Goal: Check status: Check status

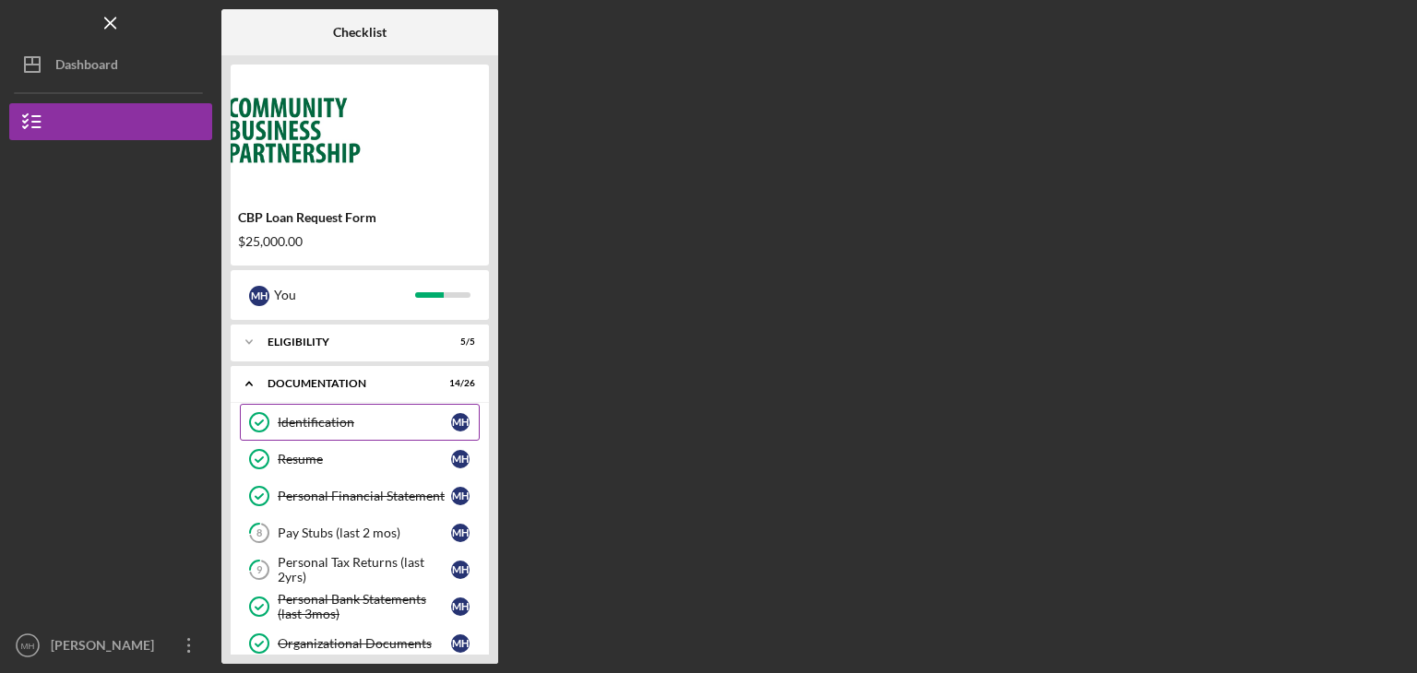
click at [373, 436] on link "Identification Identification M H" at bounding box center [360, 422] width 240 height 37
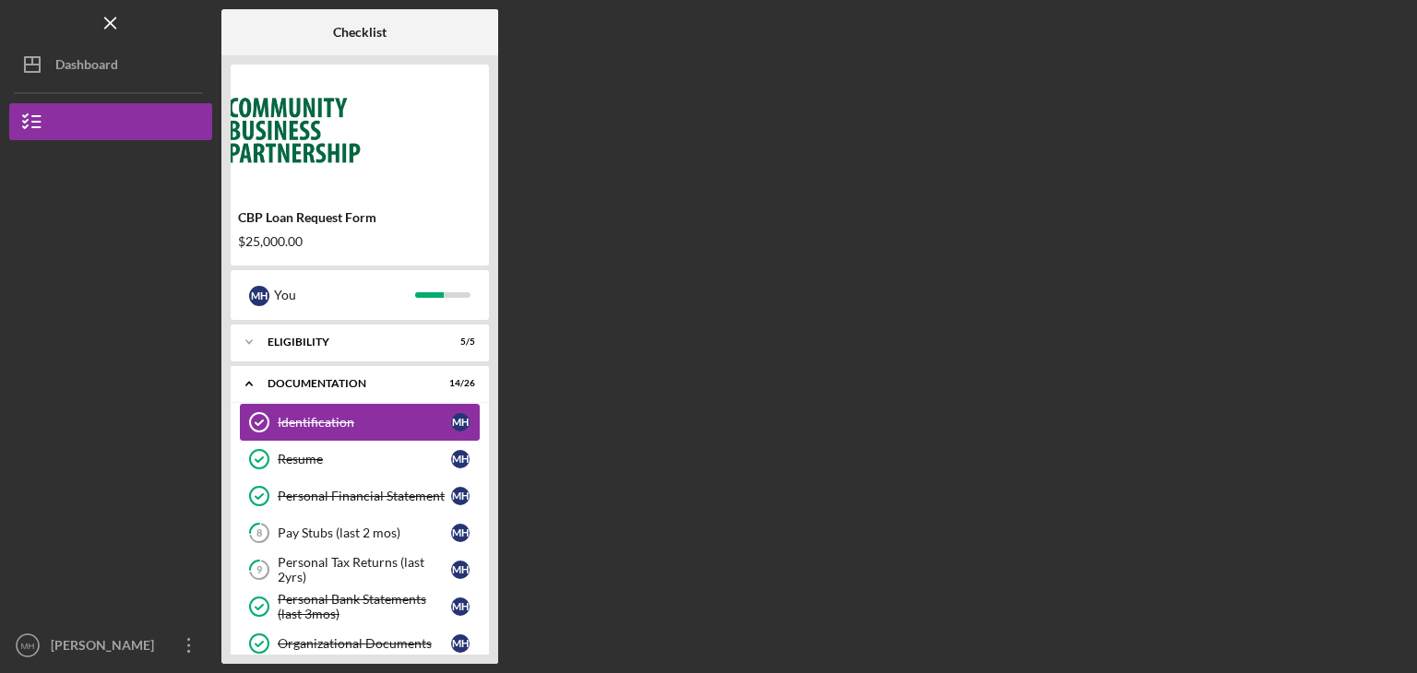
click at [373, 436] on link "Identification Identification M H" at bounding box center [360, 422] width 240 height 37
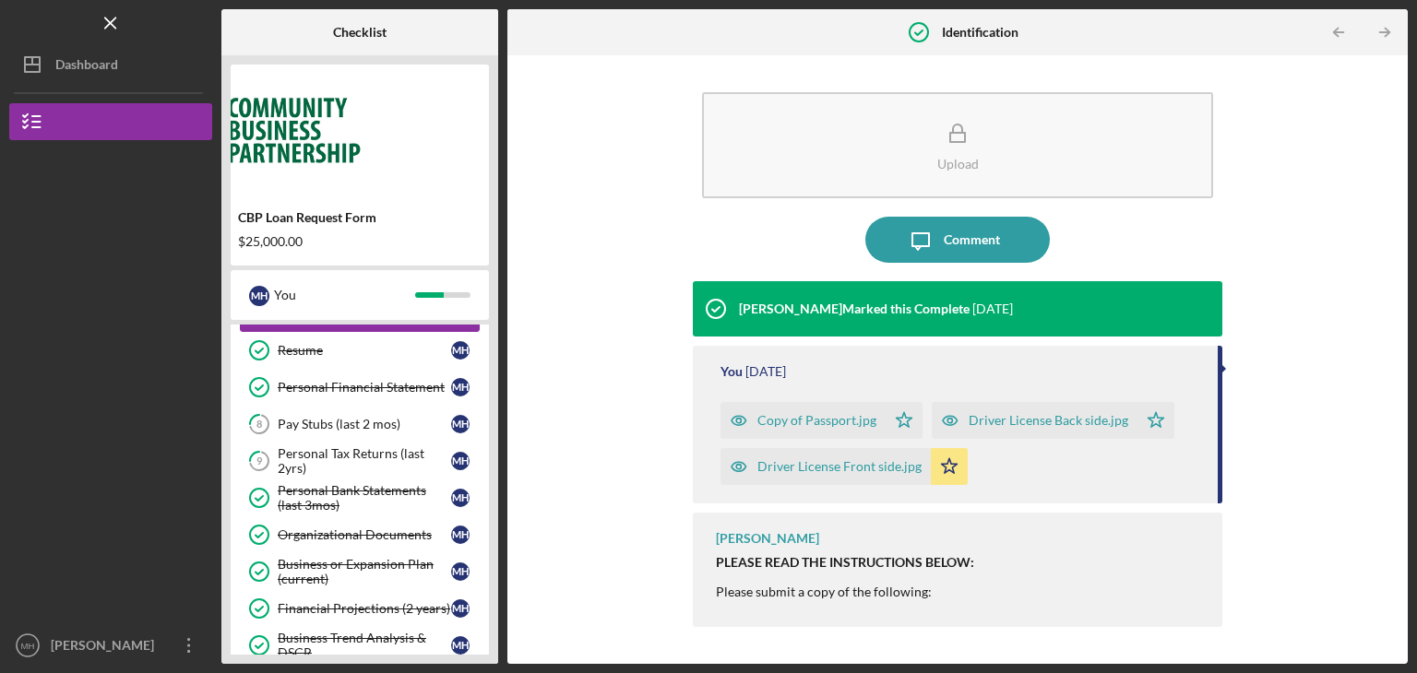
scroll to position [111, 0]
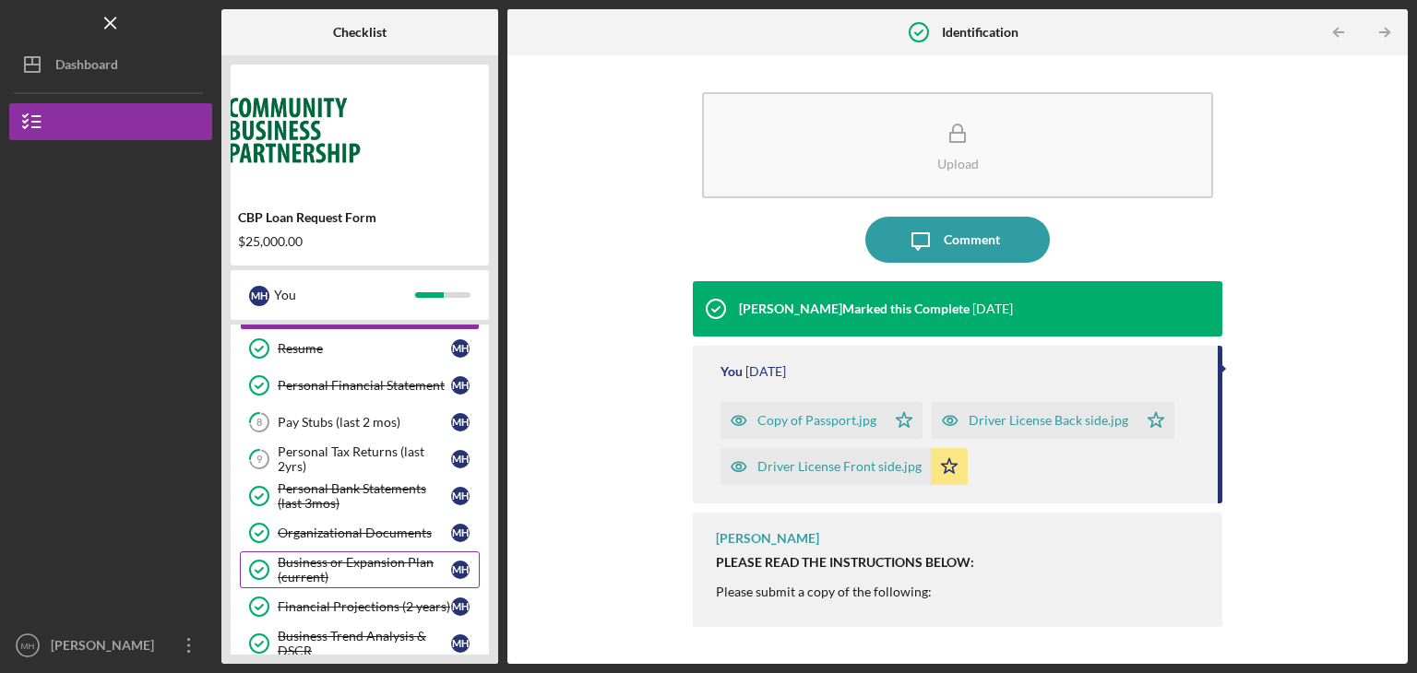
click at [367, 562] on div "Business or Expansion Plan (current)" at bounding box center [364, 570] width 173 height 30
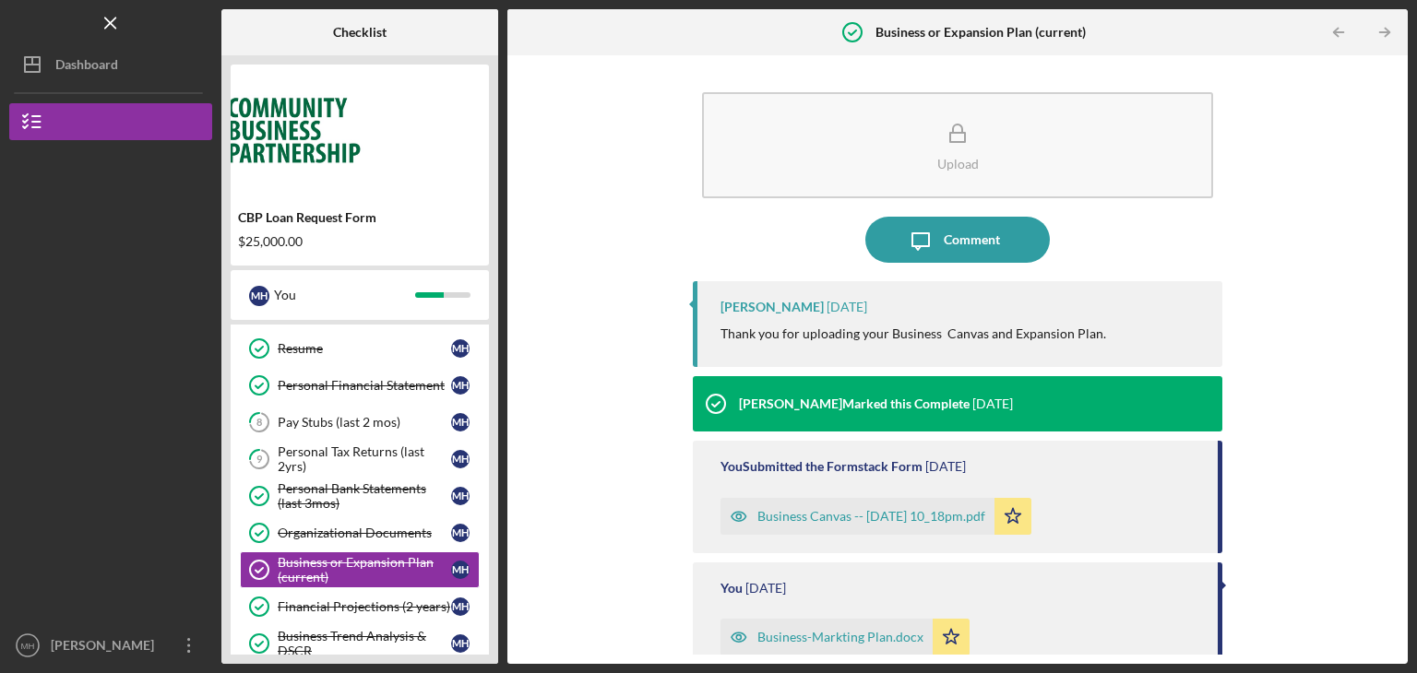
click at [800, 514] on div "Business Canvas -- [DATE] 10_18pm.pdf" at bounding box center [871, 516] width 228 height 15
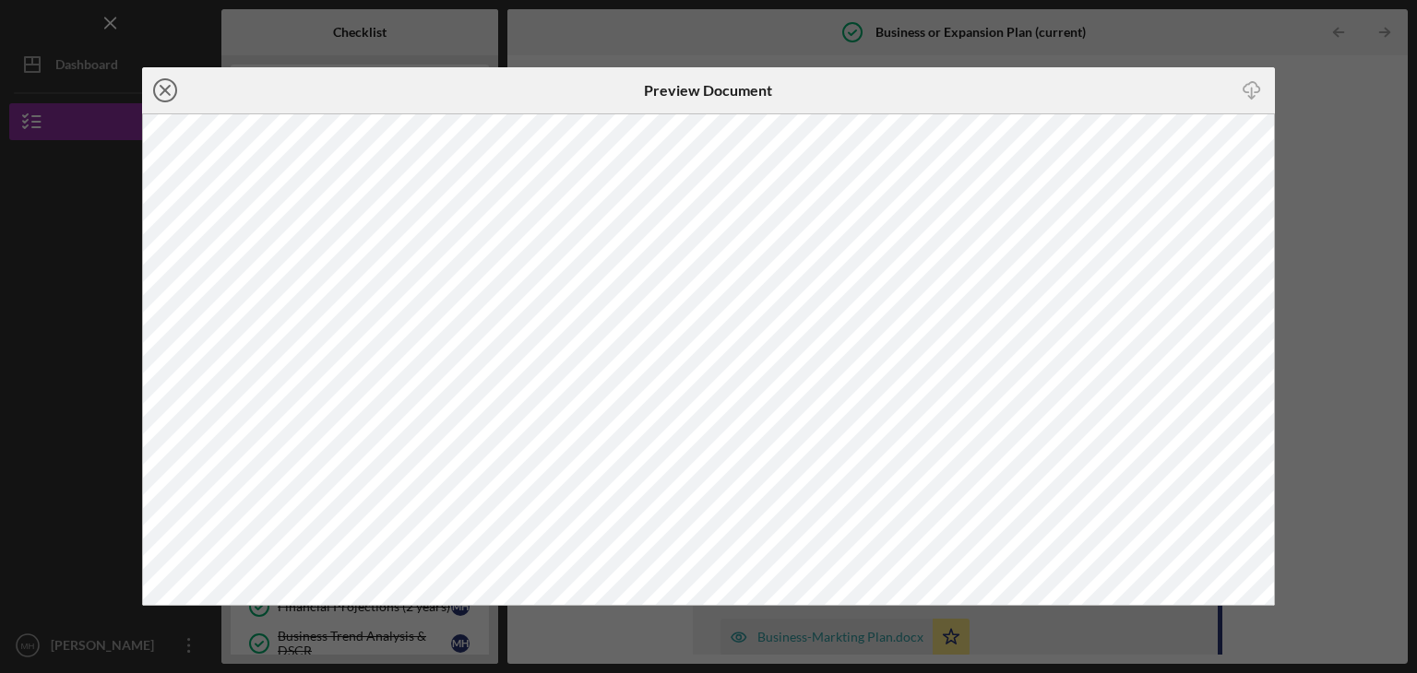
click at [170, 88] on icon "Icon/Close" at bounding box center [165, 90] width 46 height 46
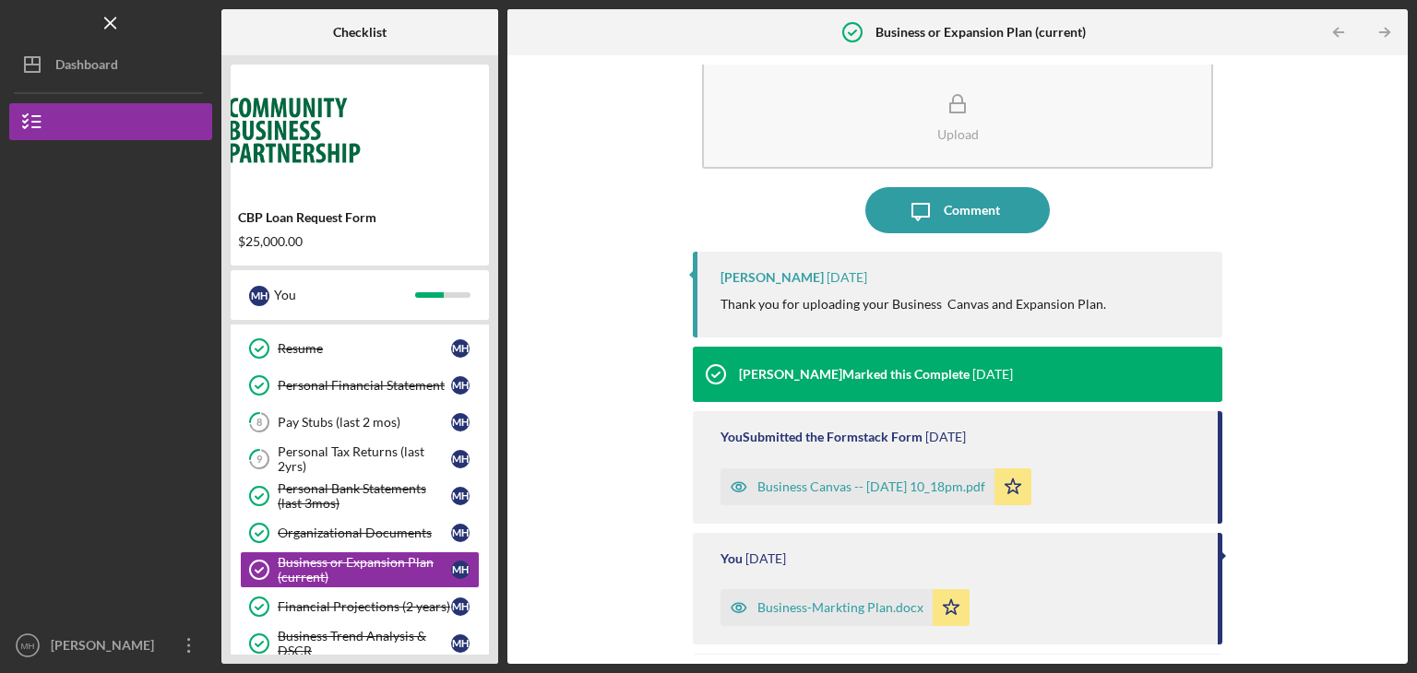
scroll to position [37, 0]
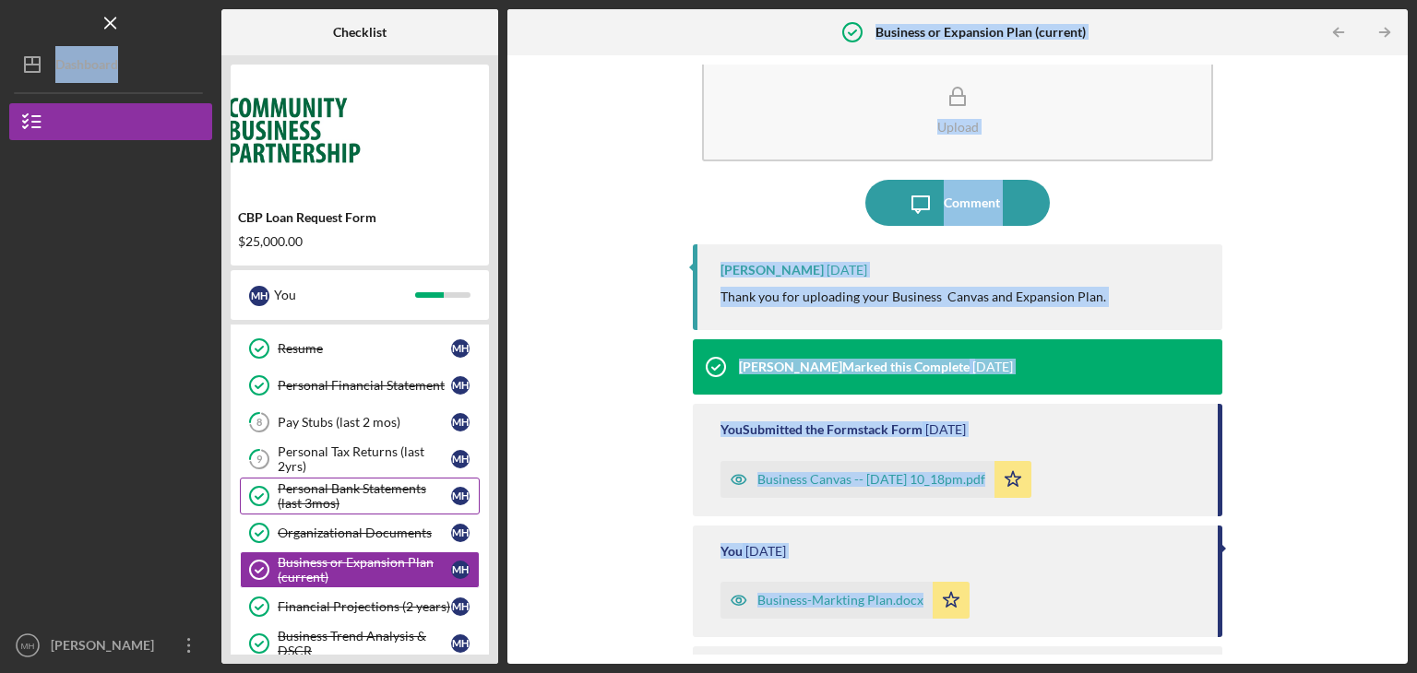
drag, startPoint x: 170, startPoint y: 88, endPoint x: 362, endPoint y: 478, distance: 435.1
click at [362, 478] on div "Icon/Menu Business or Expansion Plan (current) Business or Expansion Plan (curr…" at bounding box center [708, 332] width 1398 height 664
click at [362, 610] on div "Financial Projections (2 years)" at bounding box center [364, 606] width 173 height 15
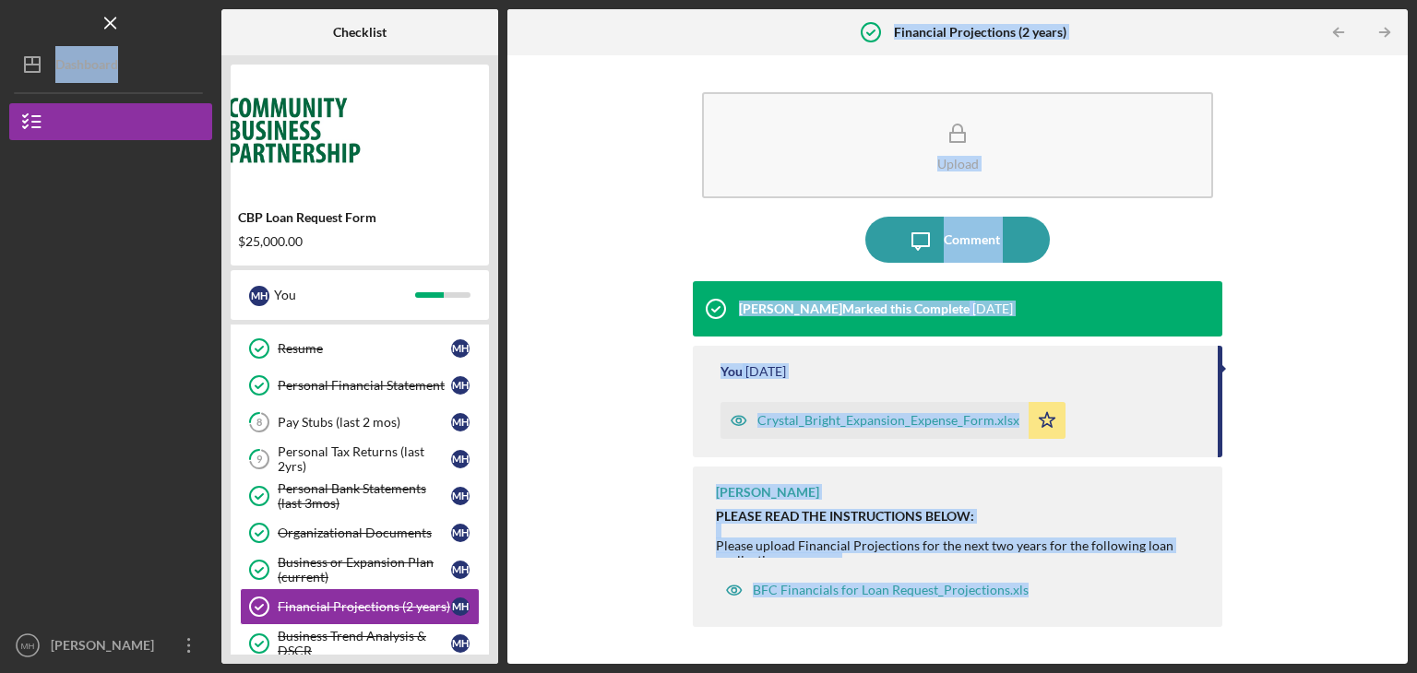
click at [606, 466] on div "Upload Icon/Message Comment [PERSON_NAME] Marked this Complete [DATE] You [DATE…" at bounding box center [957, 360] width 882 height 590
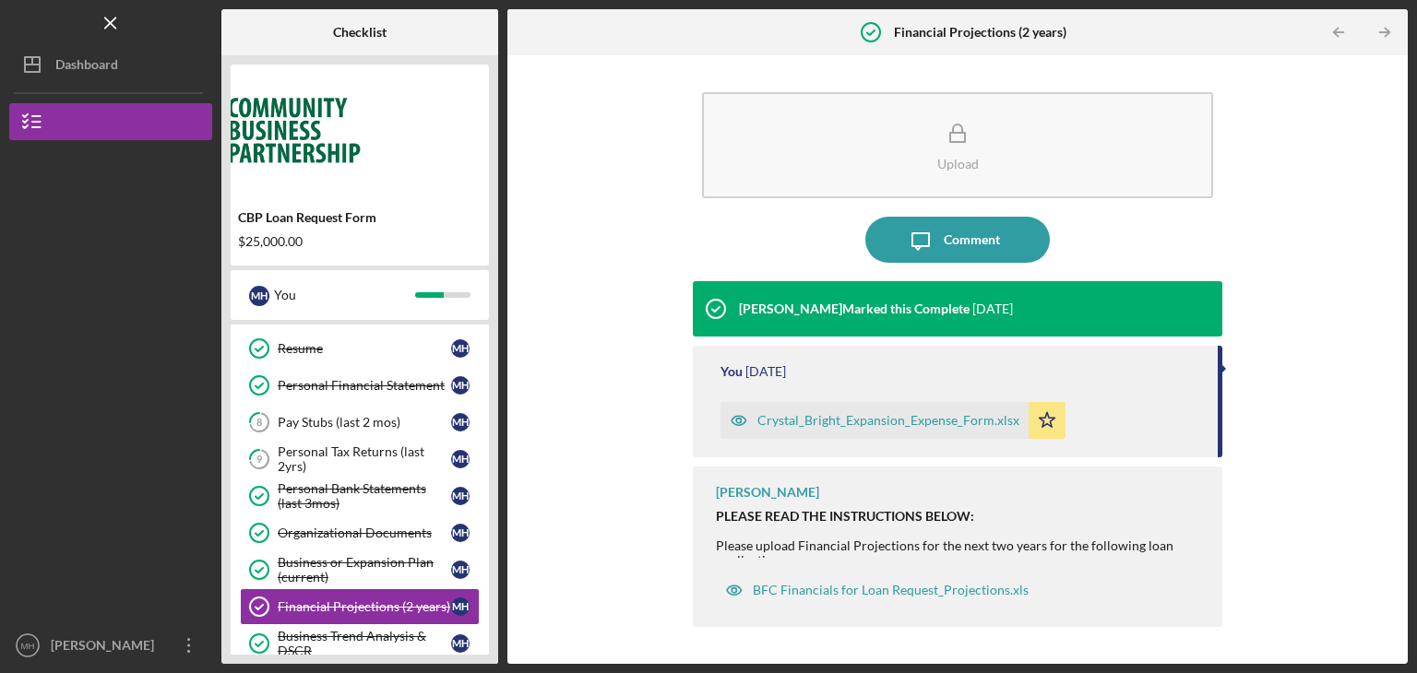
click at [889, 422] on div "Crystal_Bright_Expansion_Expense_Form.xlsx" at bounding box center [888, 420] width 262 height 15
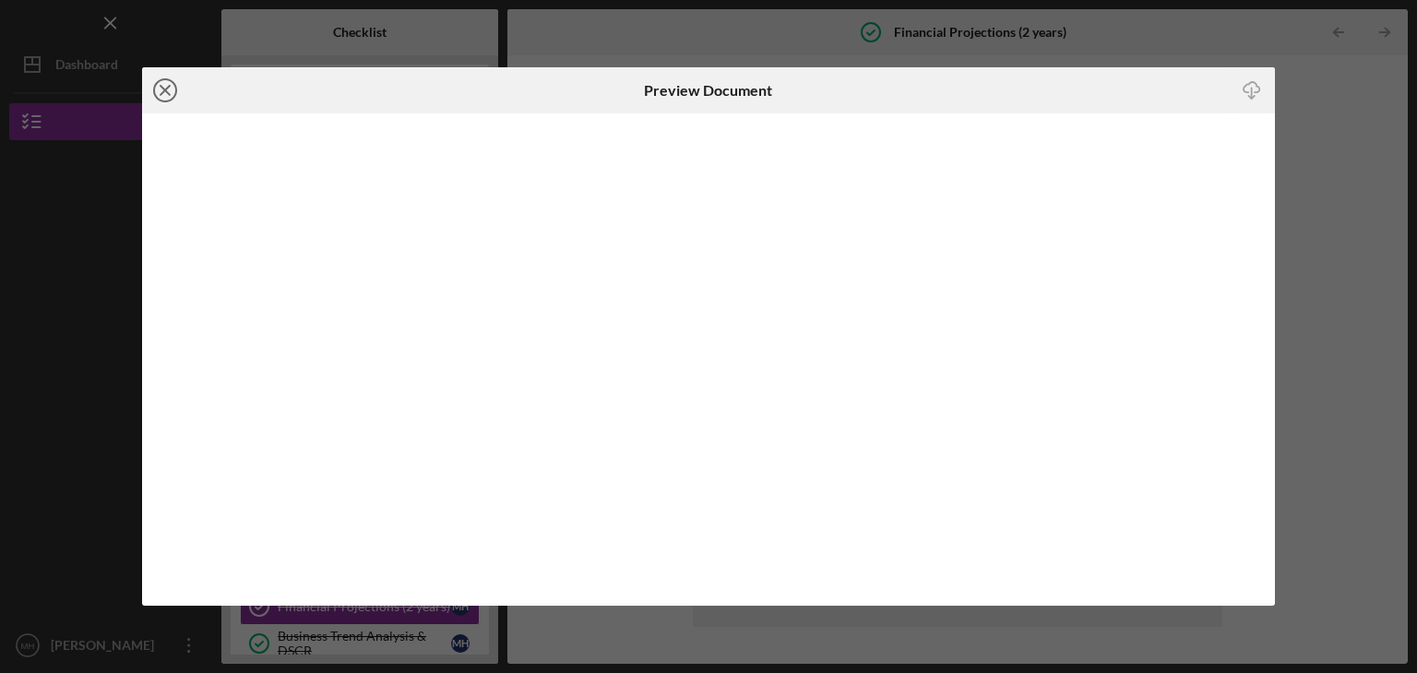
click at [164, 87] on icon "Icon/Close" at bounding box center [165, 90] width 46 height 46
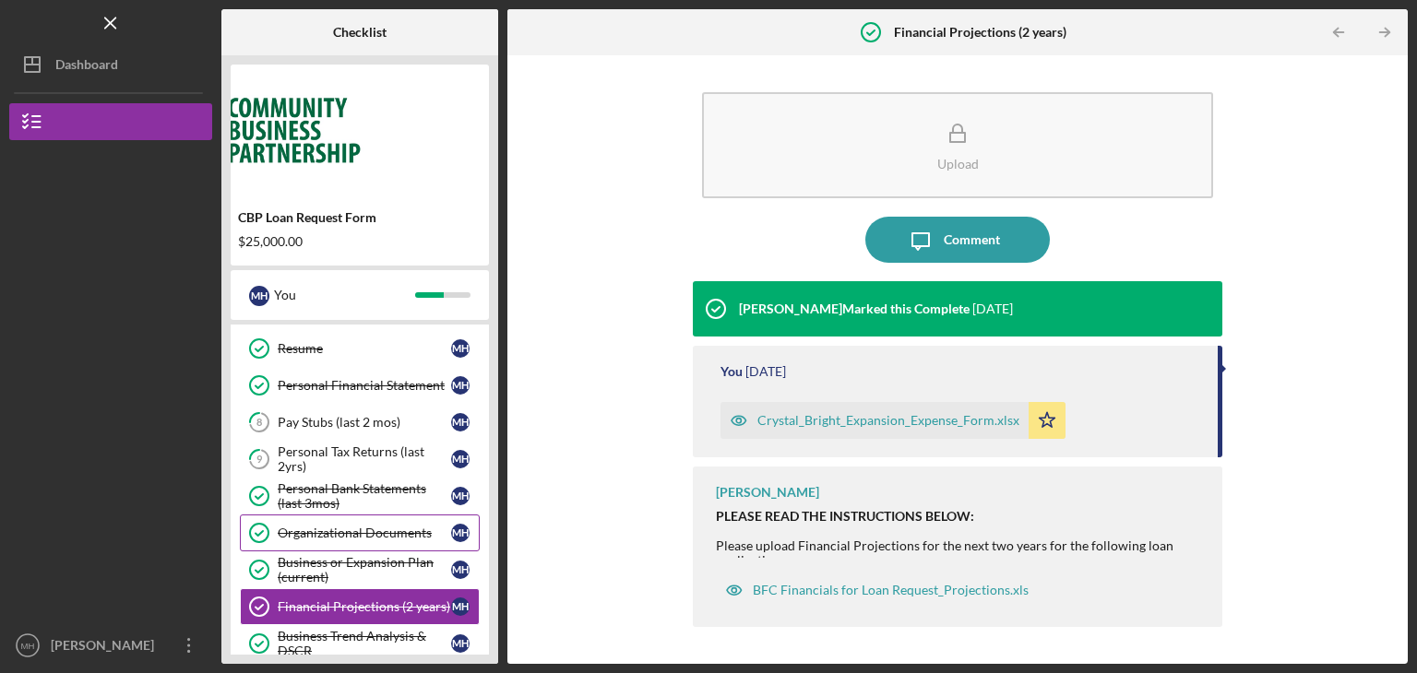
click at [365, 528] on div "Organizational Documents" at bounding box center [364, 533] width 173 height 15
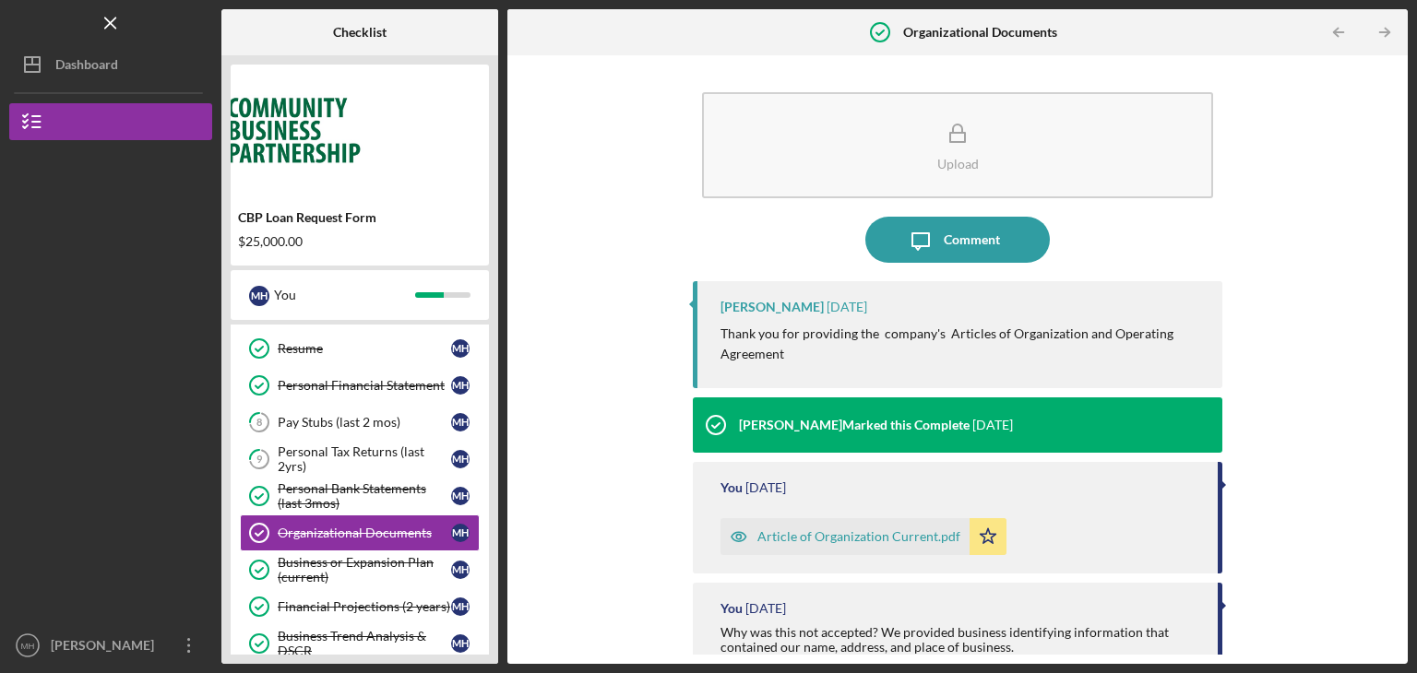
click at [818, 536] on div "Article of Organization Current.pdf" at bounding box center [858, 536] width 203 height 15
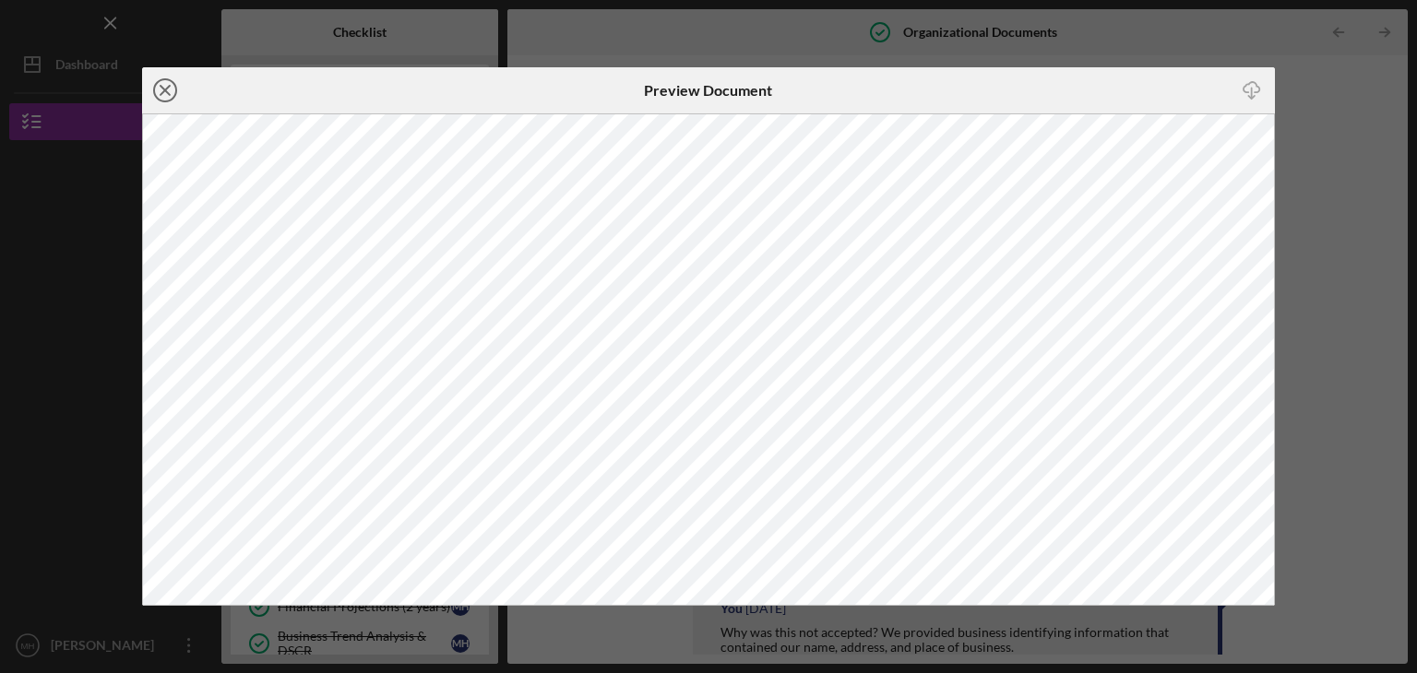
click at [166, 86] on icon "Icon/Close" at bounding box center [165, 90] width 46 height 46
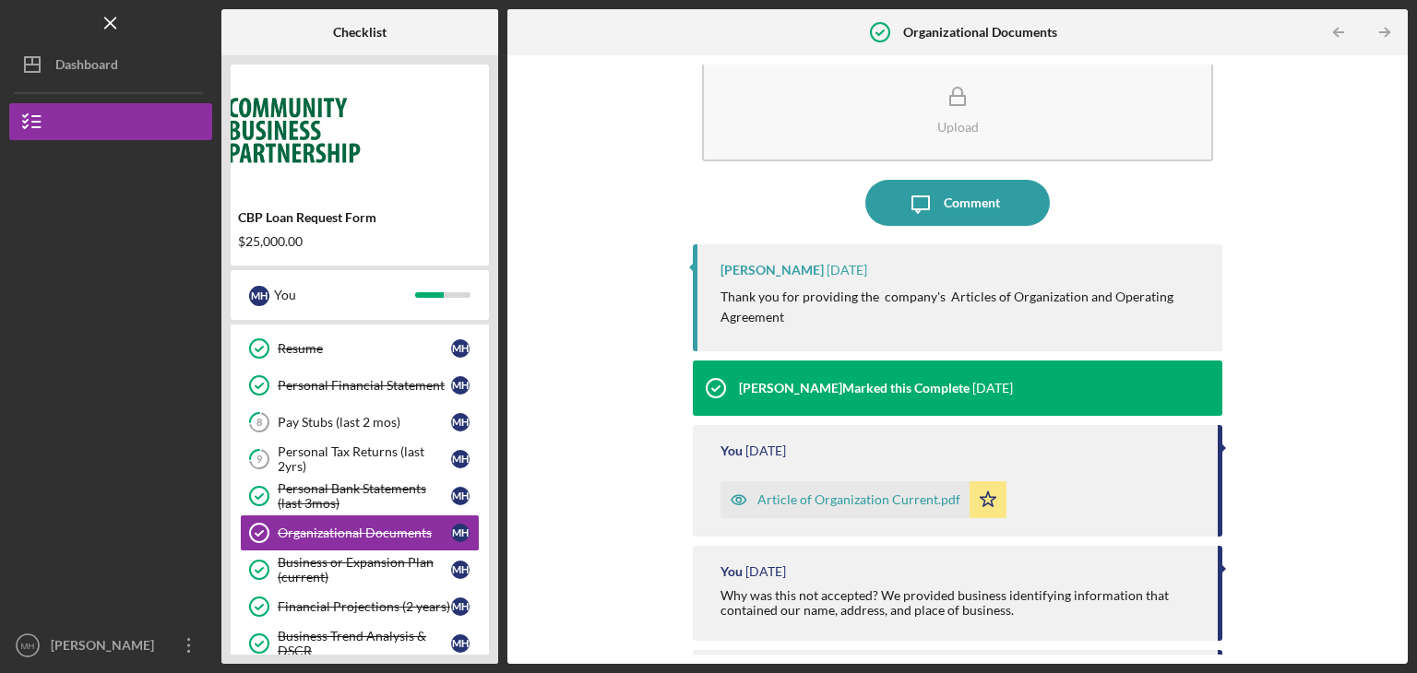
scroll to position [74, 0]
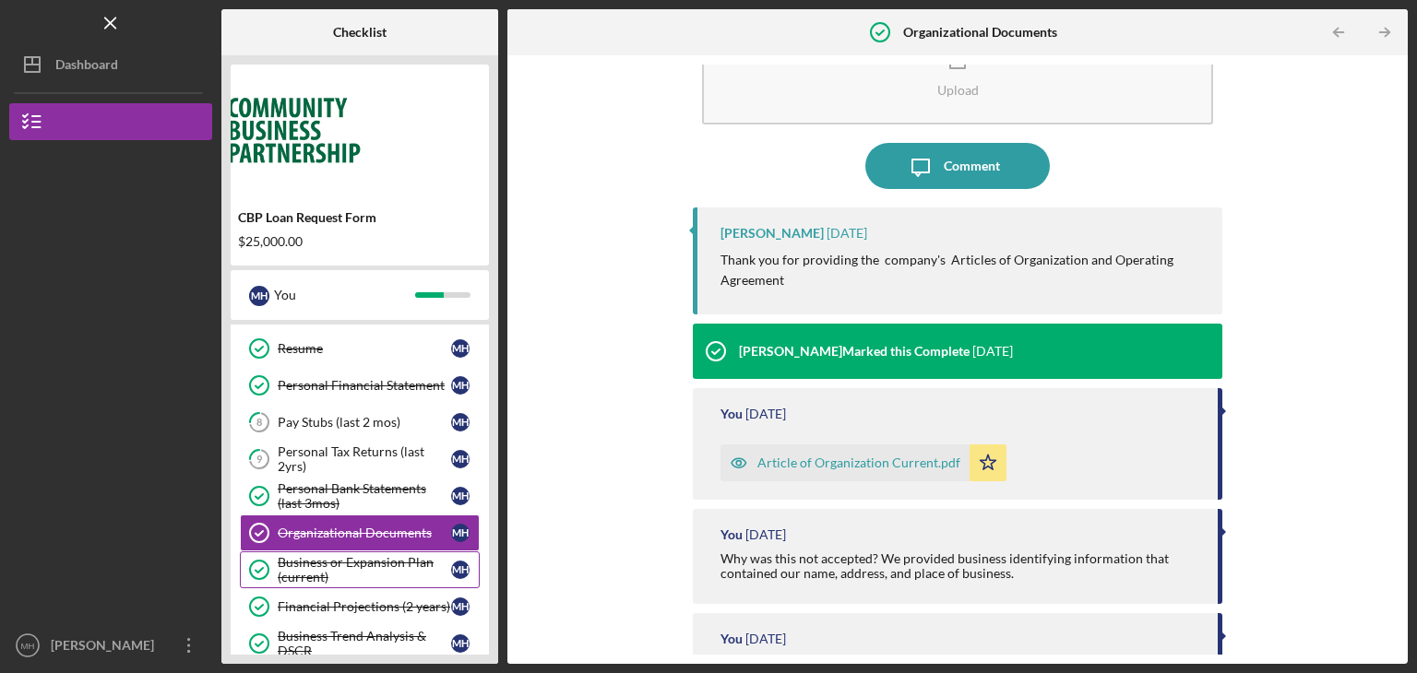
click at [381, 567] on div "Business or Expansion Plan (current)" at bounding box center [364, 570] width 173 height 30
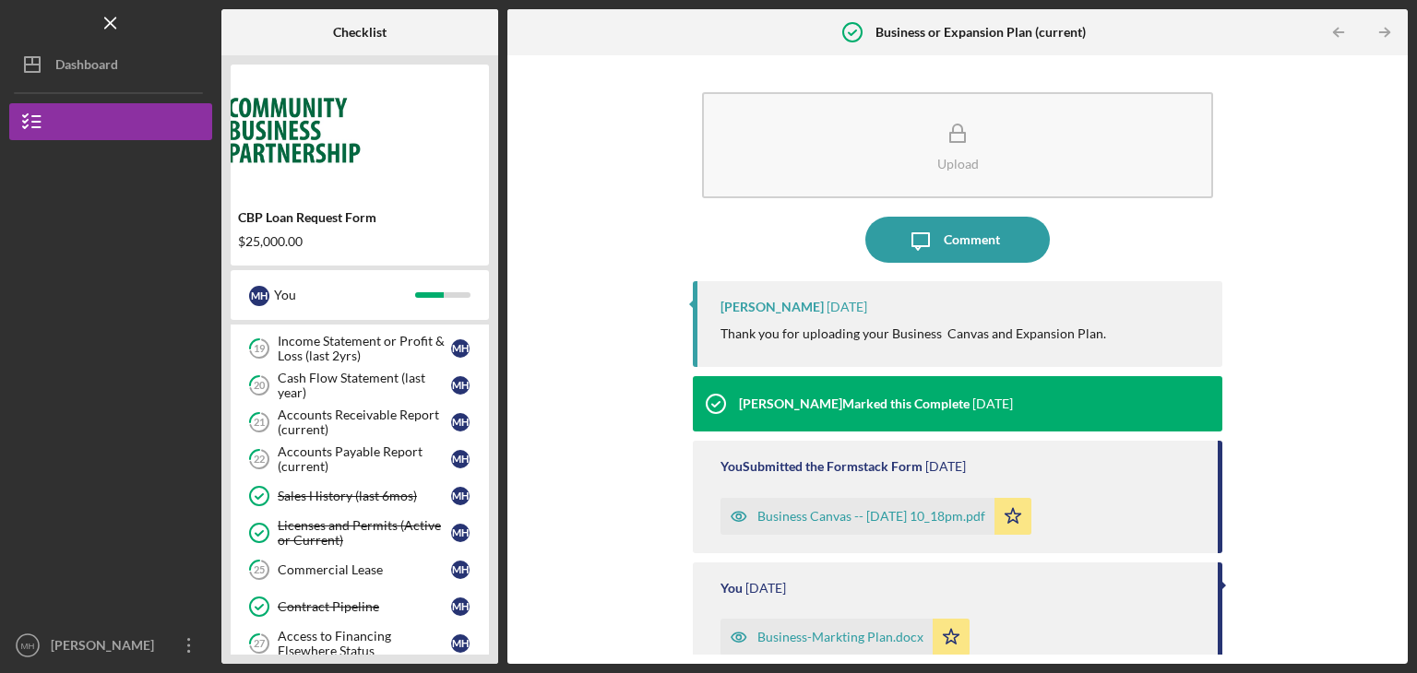
scroll to position [627, 0]
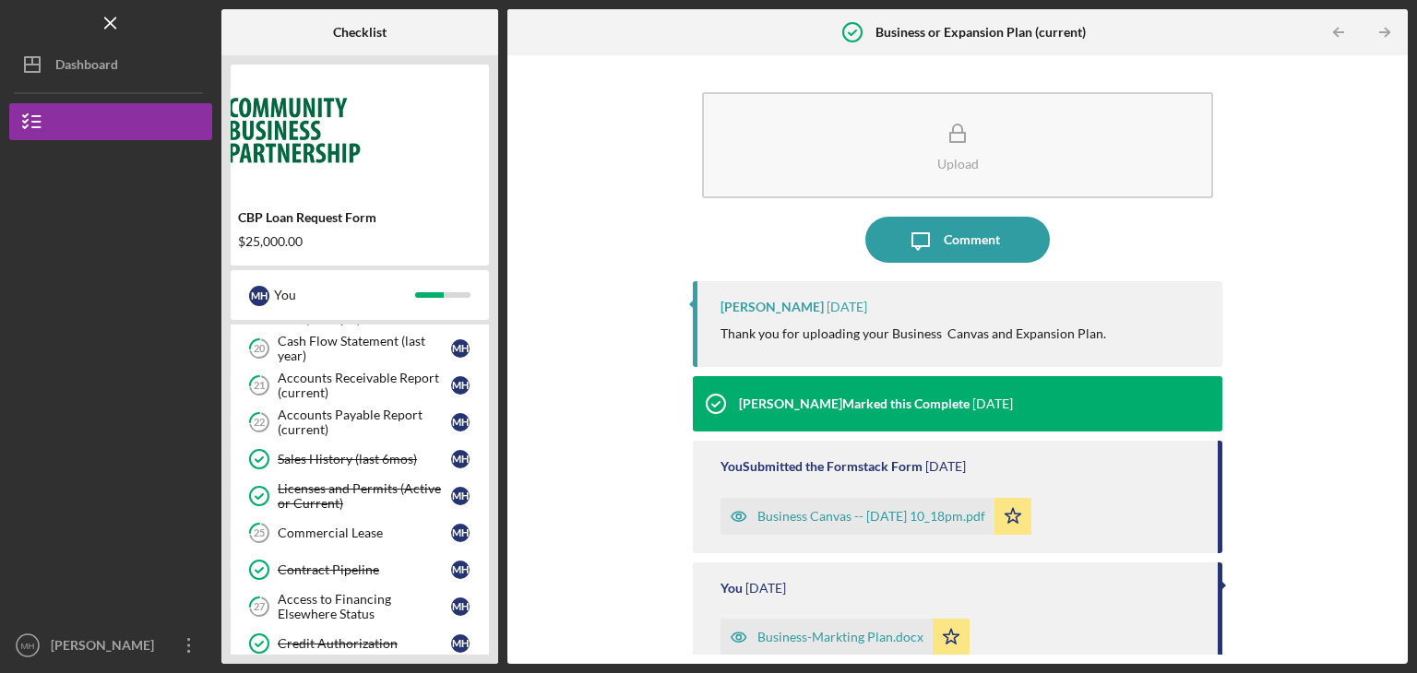
click at [381, 567] on div "Contract Pipeline" at bounding box center [364, 570] width 173 height 15
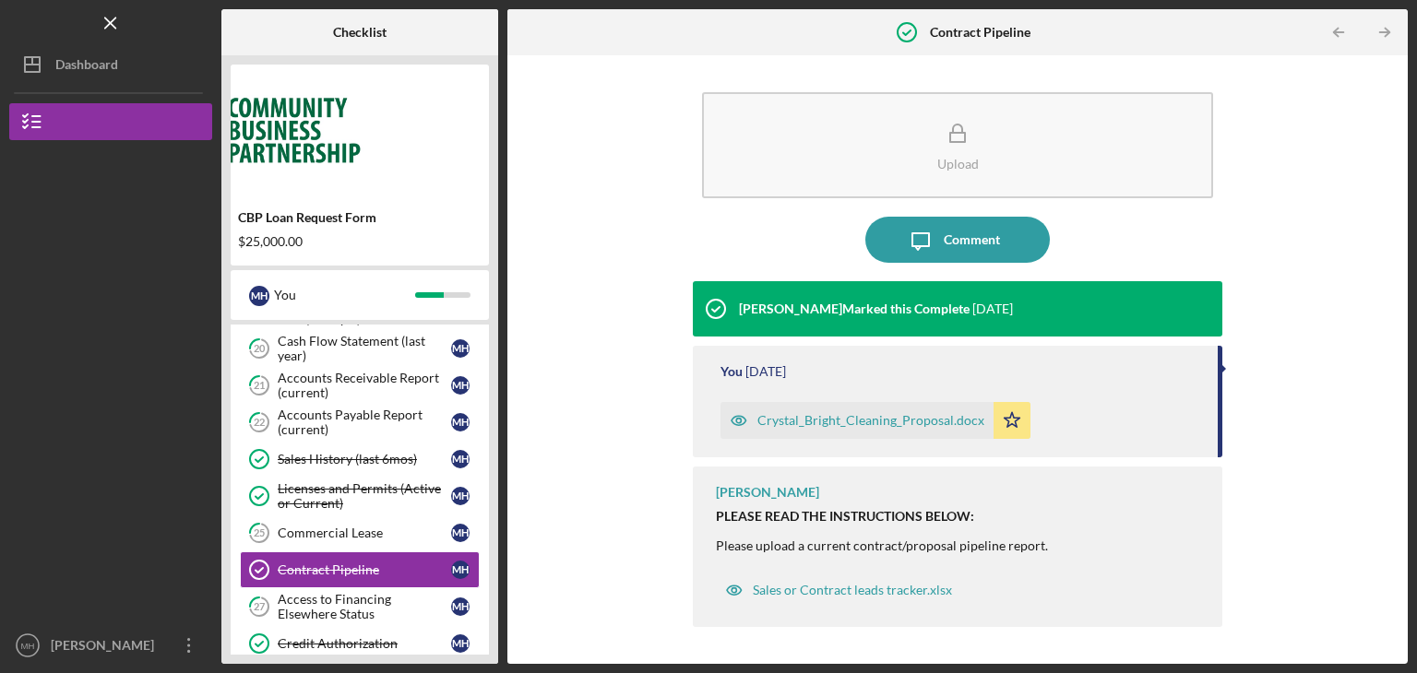
click at [869, 421] on div "Crystal_Bright_Cleaning_Proposal.docx" at bounding box center [870, 420] width 227 height 15
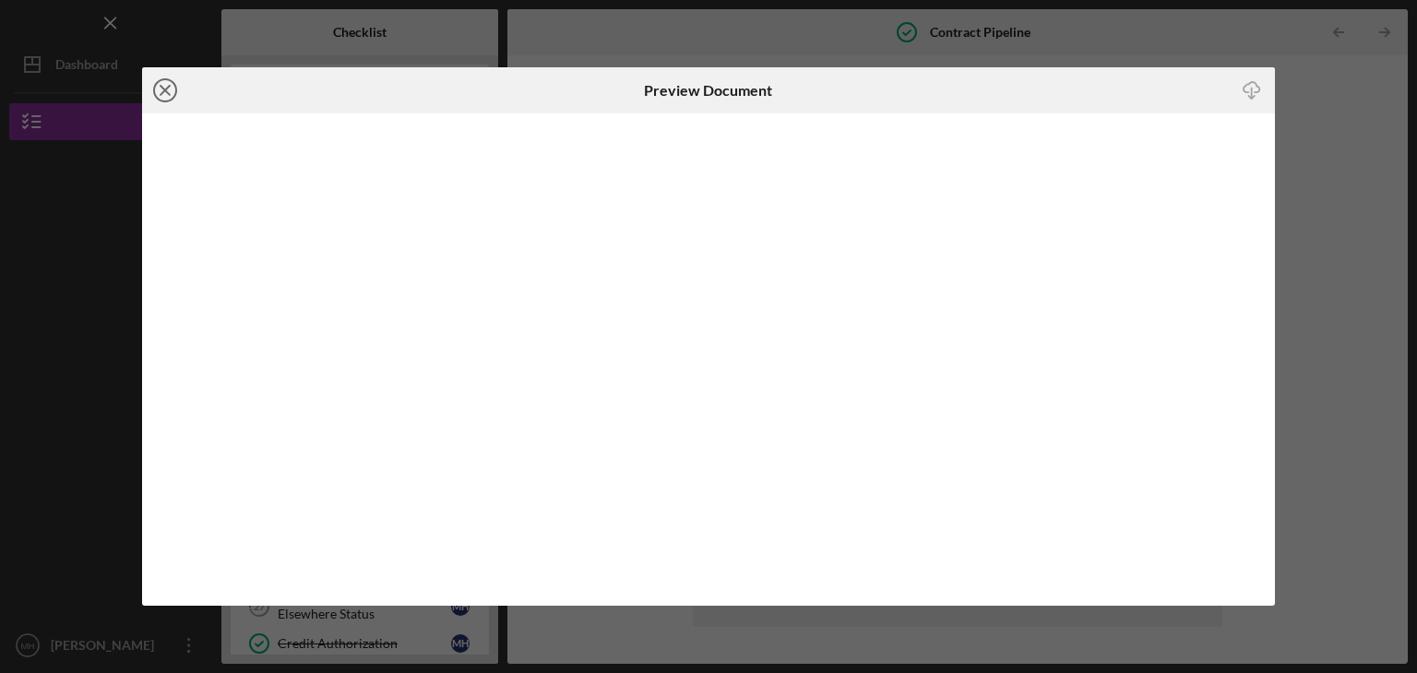
click at [163, 93] on icon "Icon/Close" at bounding box center [165, 90] width 46 height 46
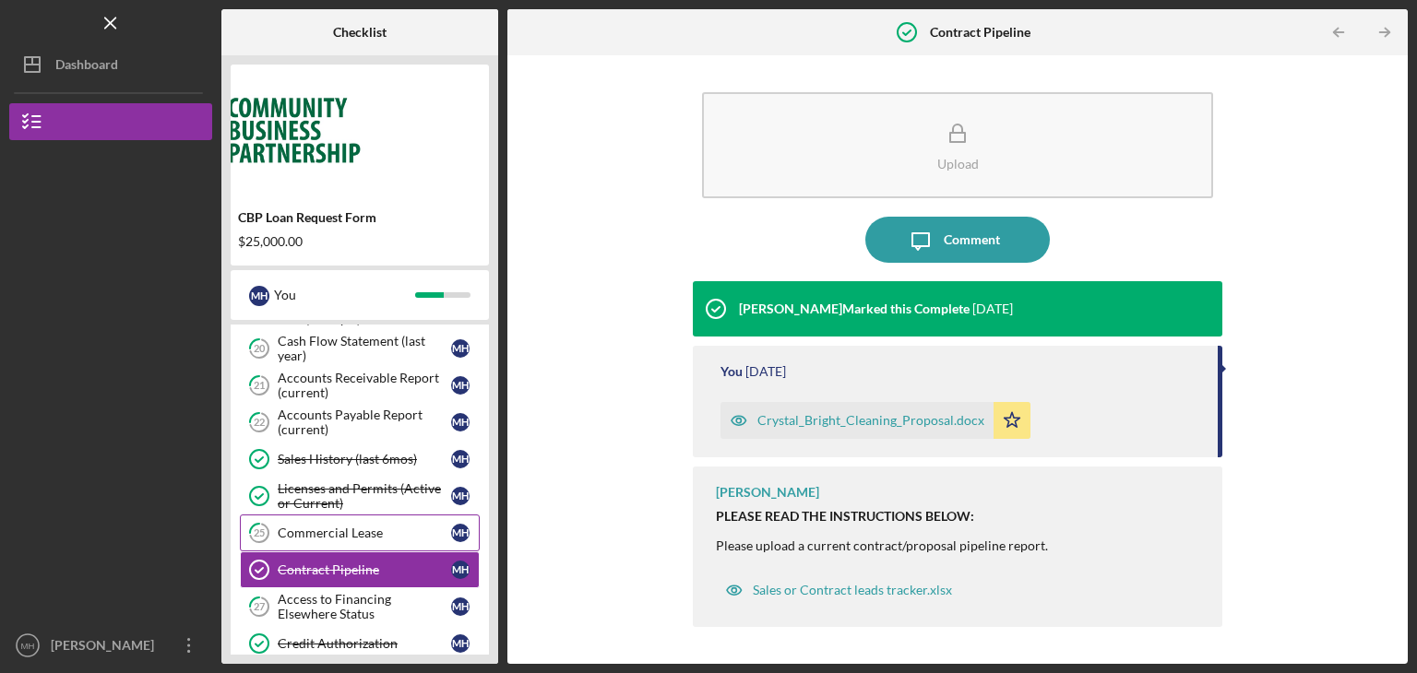
click at [324, 536] on link "25 Commercial Lease M H" at bounding box center [360, 533] width 240 height 37
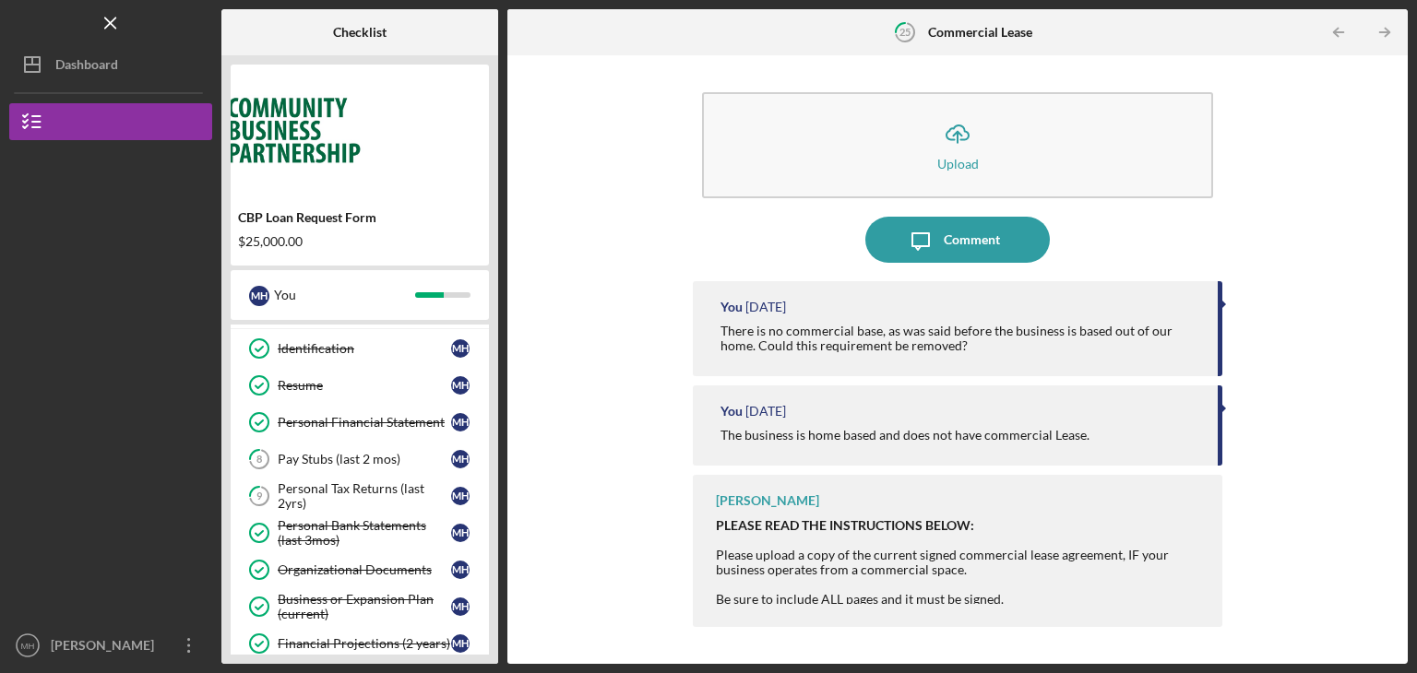
scroll to position [111, 0]
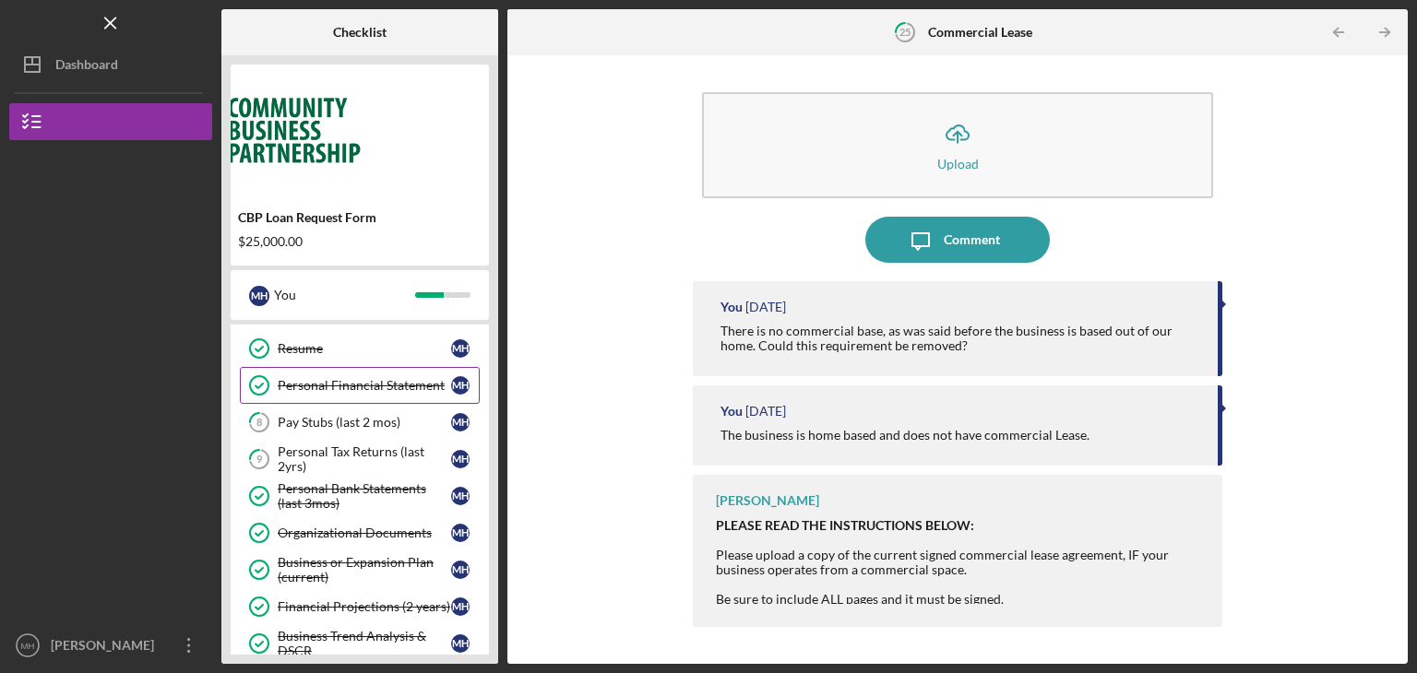
click at [358, 385] on div "Personal Financial Statement" at bounding box center [364, 385] width 173 height 15
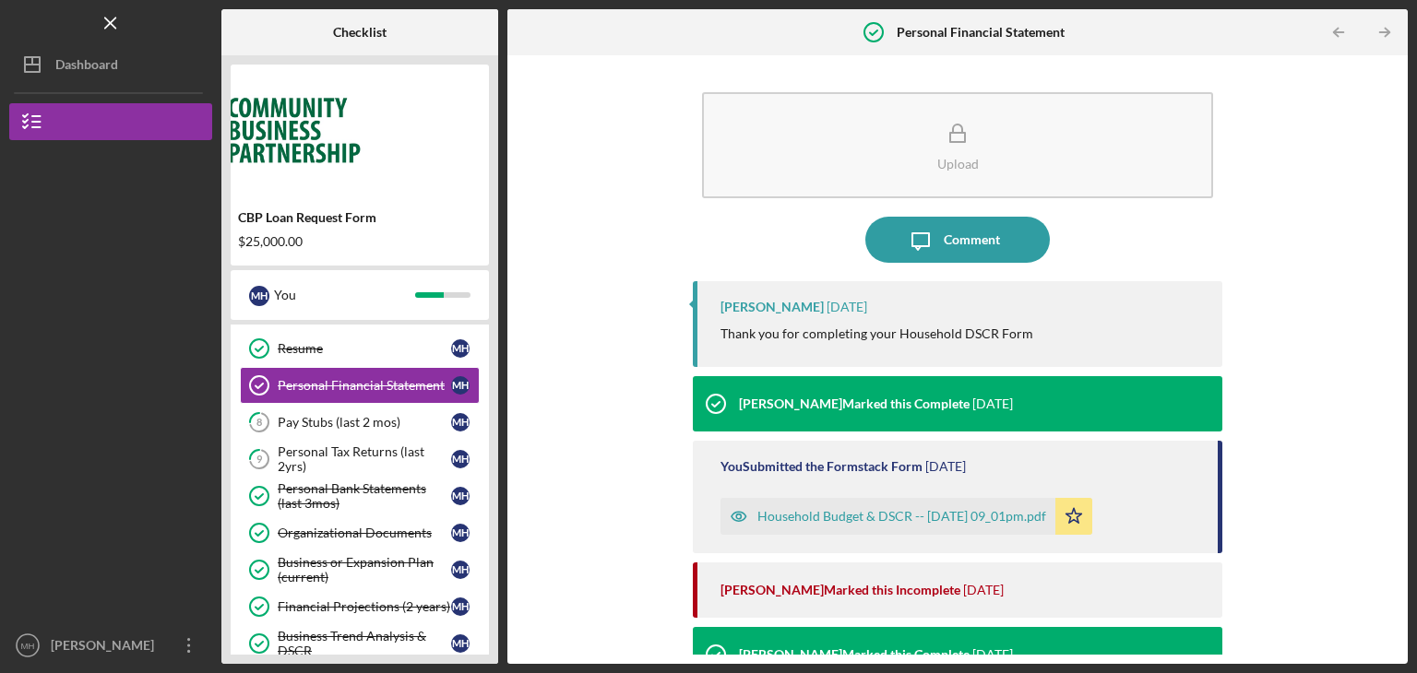
click at [810, 517] on div "Household Budget & DSCR -- [DATE] 09_01pm.pdf" at bounding box center [901, 516] width 289 height 15
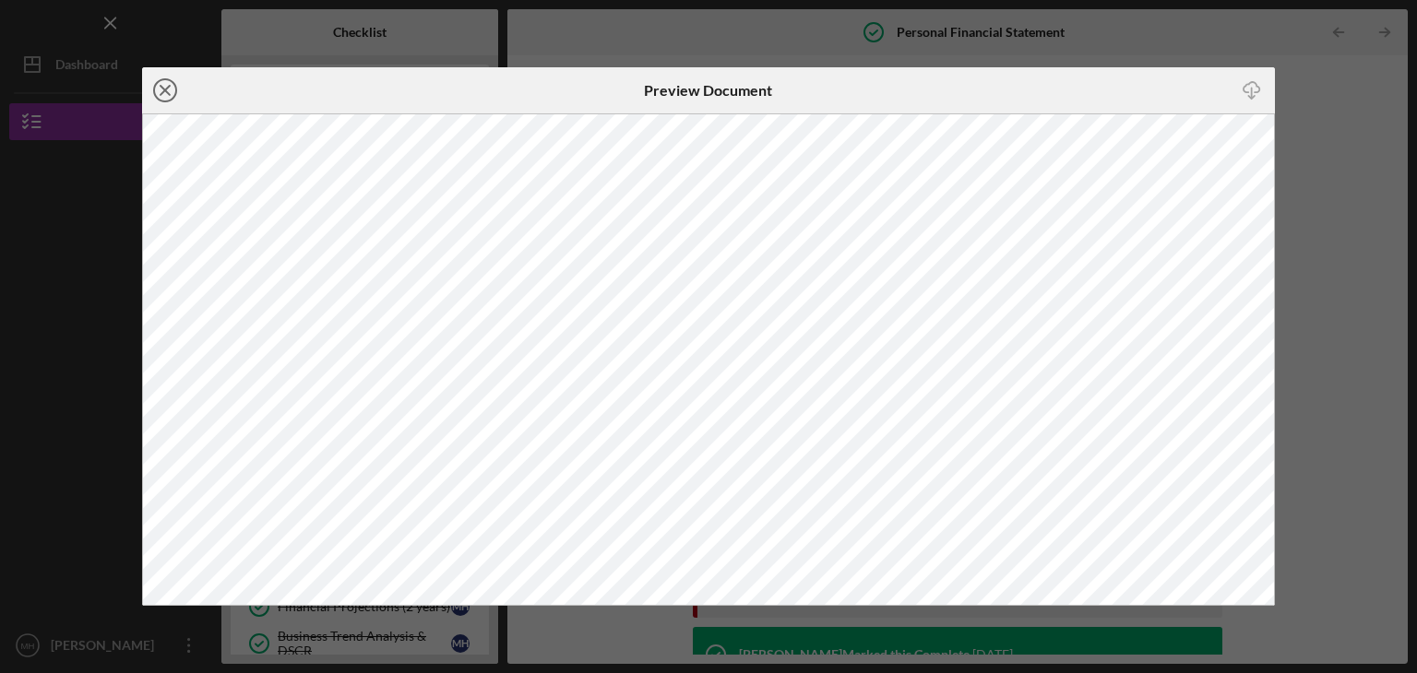
click at [161, 88] on line at bounding box center [164, 90] width 9 height 9
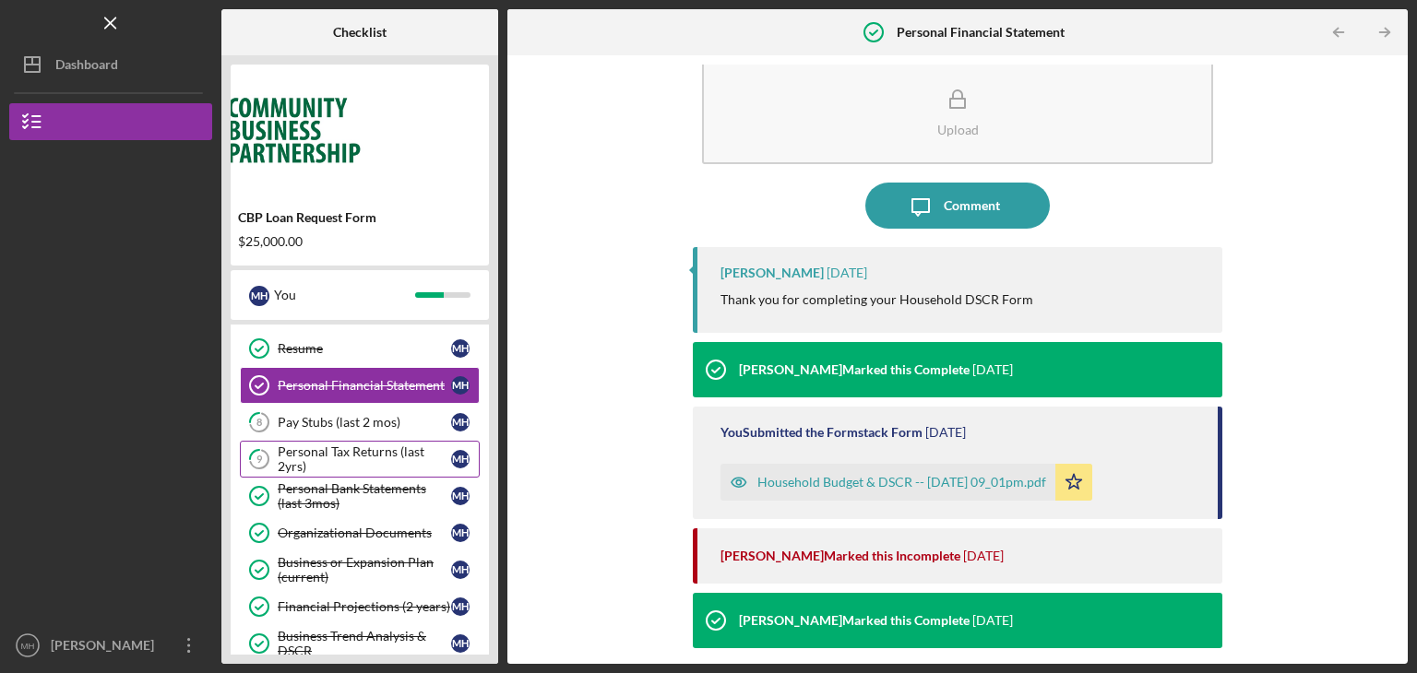
scroll to position [37, 0]
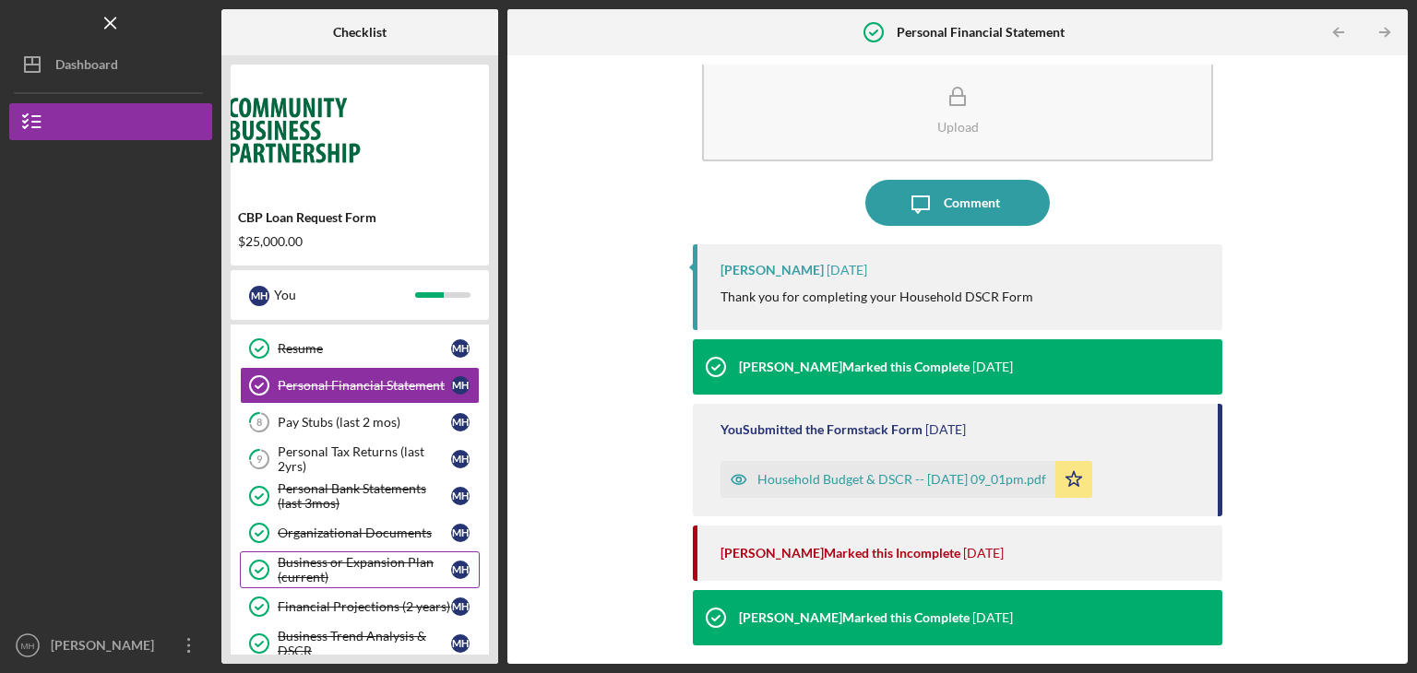
click at [338, 572] on div "Business or Expansion Plan (current)" at bounding box center [364, 570] width 173 height 30
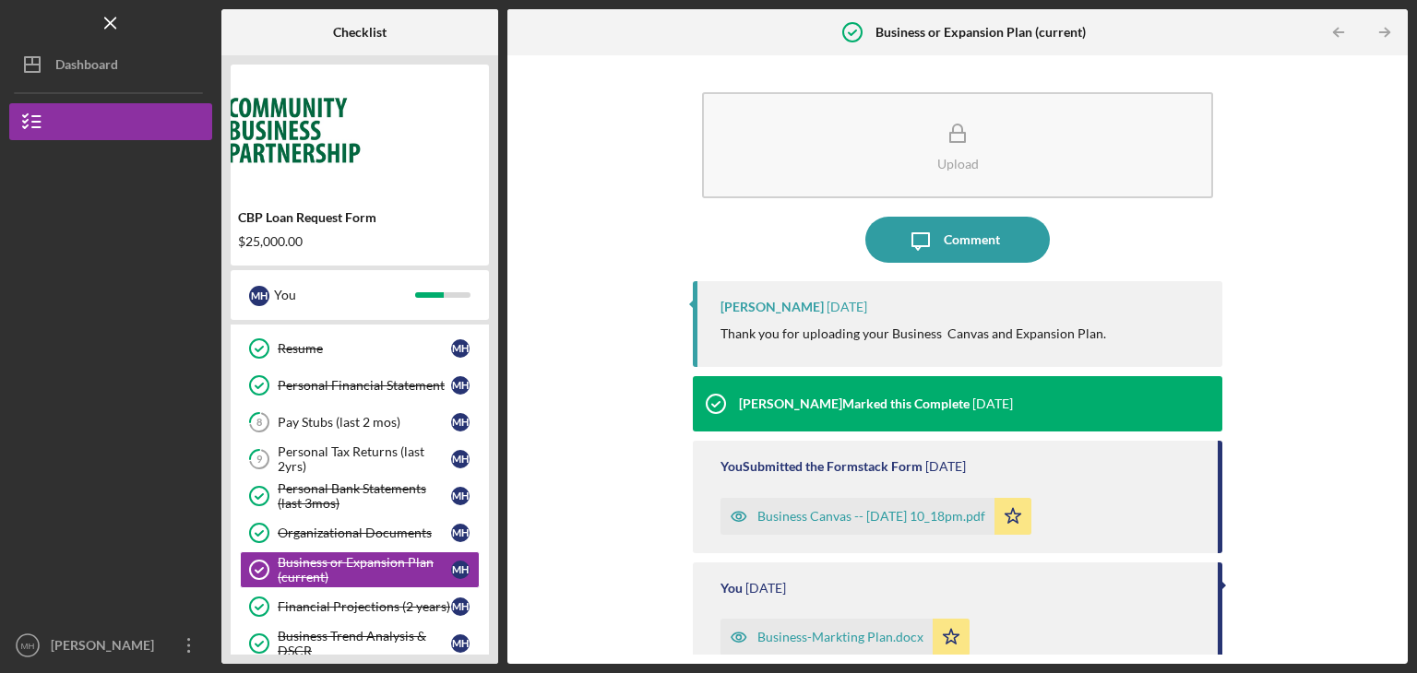
click at [809, 516] on div "Business Canvas -- [DATE] 10_18pm.pdf" at bounding box center [871, 516] width 228 height 15
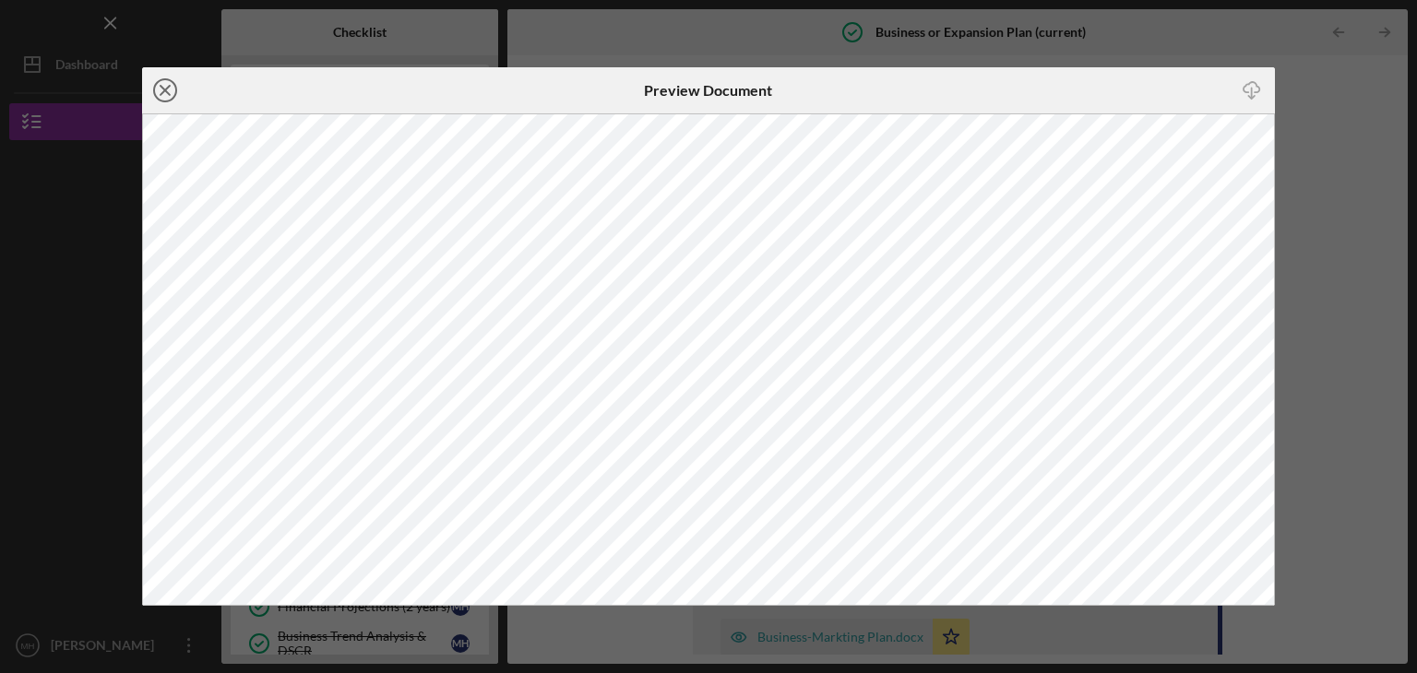
click at [170, 98] on icon "Icon/Close" at bounding box center [165, 90] width 46 height 46
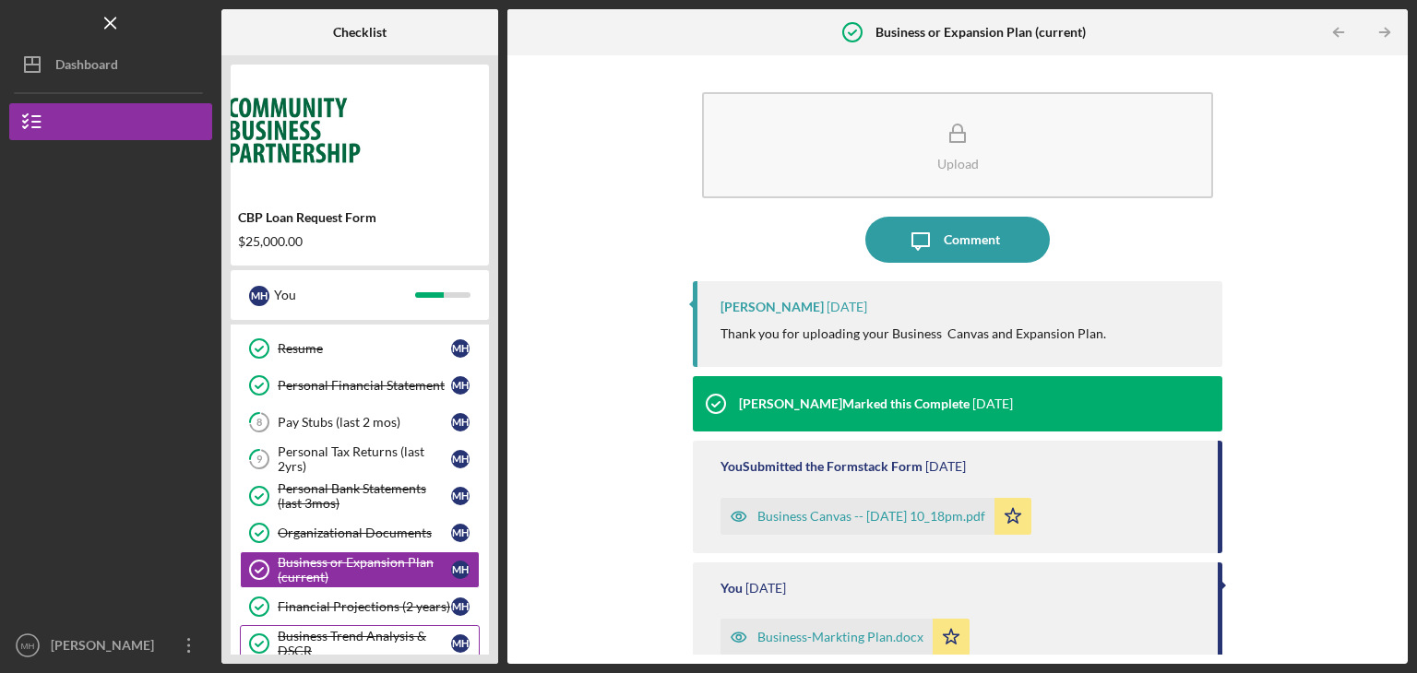
click at [339, 639] on div "Business Trend Analysis & DSCR" at bounding box center [364, 644] width 173 height 30
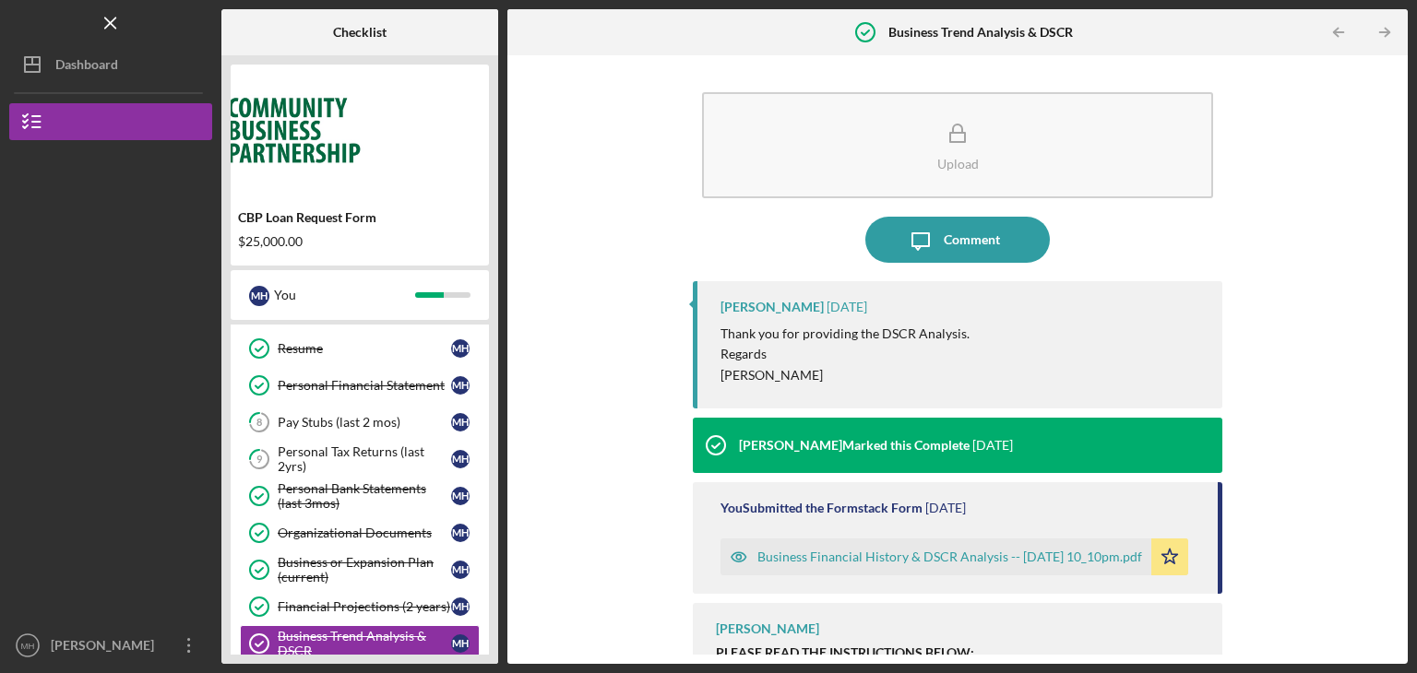
click at [858, 550] on div "Business Financial History & DSCR Analysis -- [DATE] 10_10pm.pdf" at bounding box center [949, 557] width 385 height 15
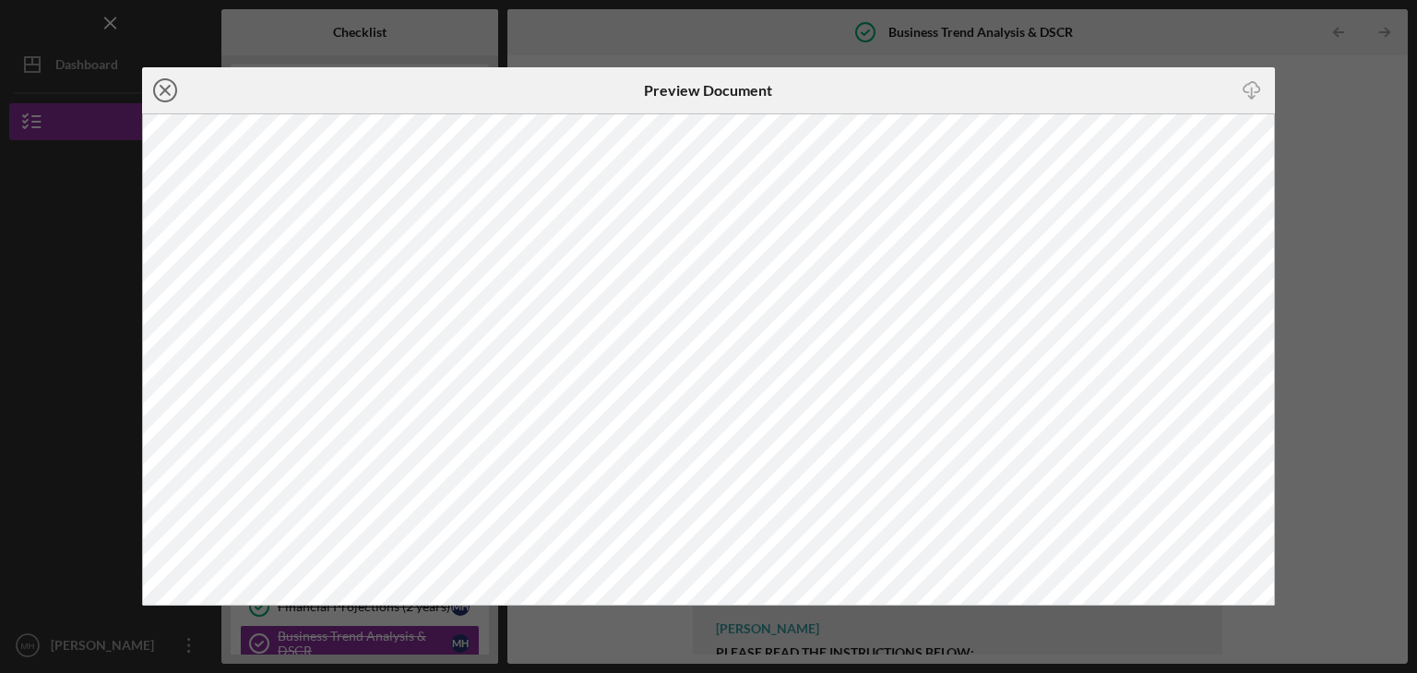
click at [161, 91] on icon "Icon/Close" at bounding box center [165, 90] width 46 height 46
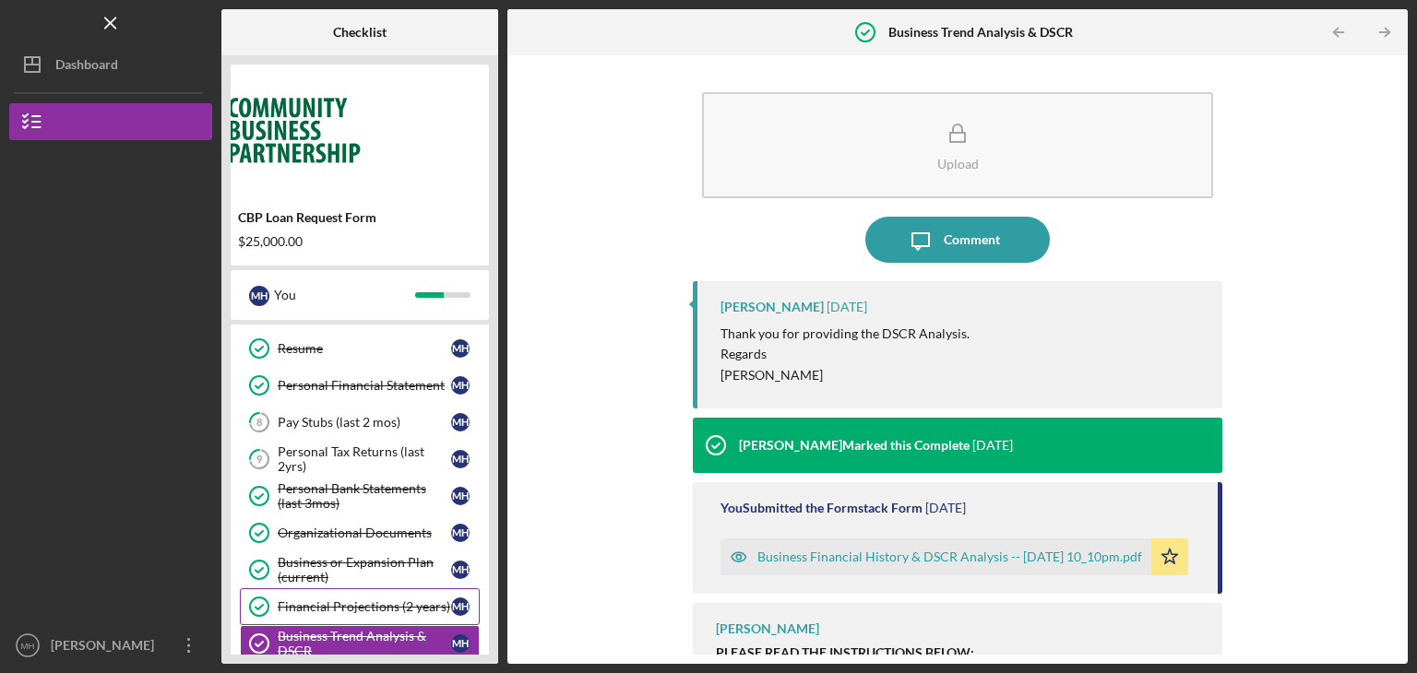
click at [325, 606] on div "Financial Projections (2 years)" at bounding box center [364, 606] width 173 height 15
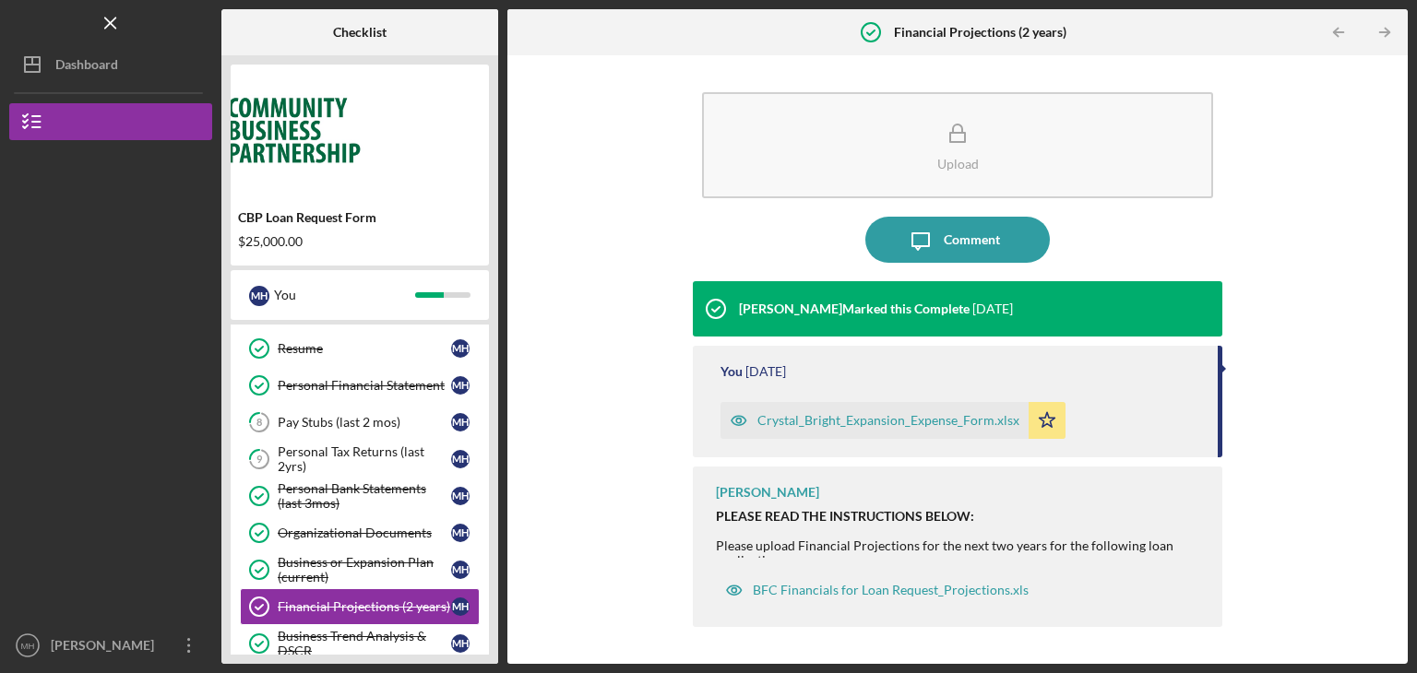
click at [855, 421] on div "Crystal_Bright_Expansion_Expense_Form.xlsx" at bounding box center [888, 420] width 262 height 15
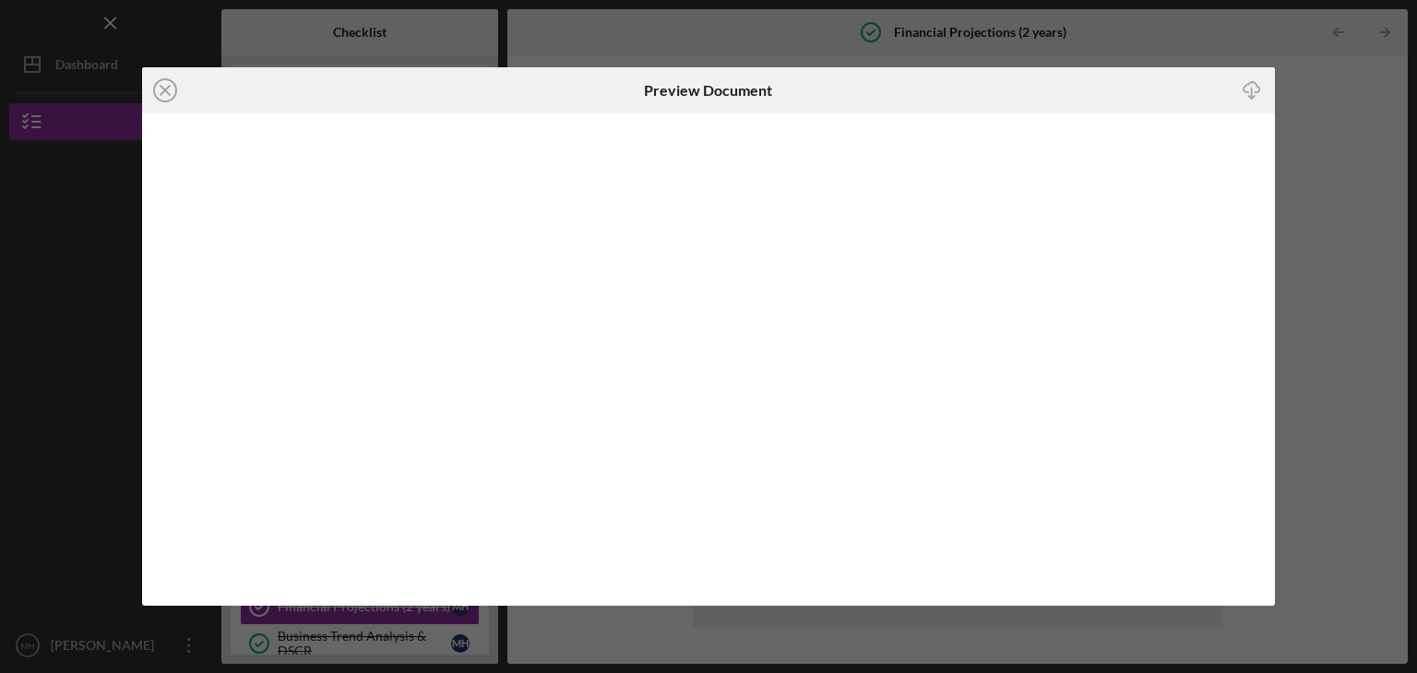
click at [1252, 90] on icon "Icon/Download" at bounding box center [1251, 90] width 41 height 41
click at [166, 95] on icon "Icon/Close" at bounding box center [165, 90] width 46 height 46
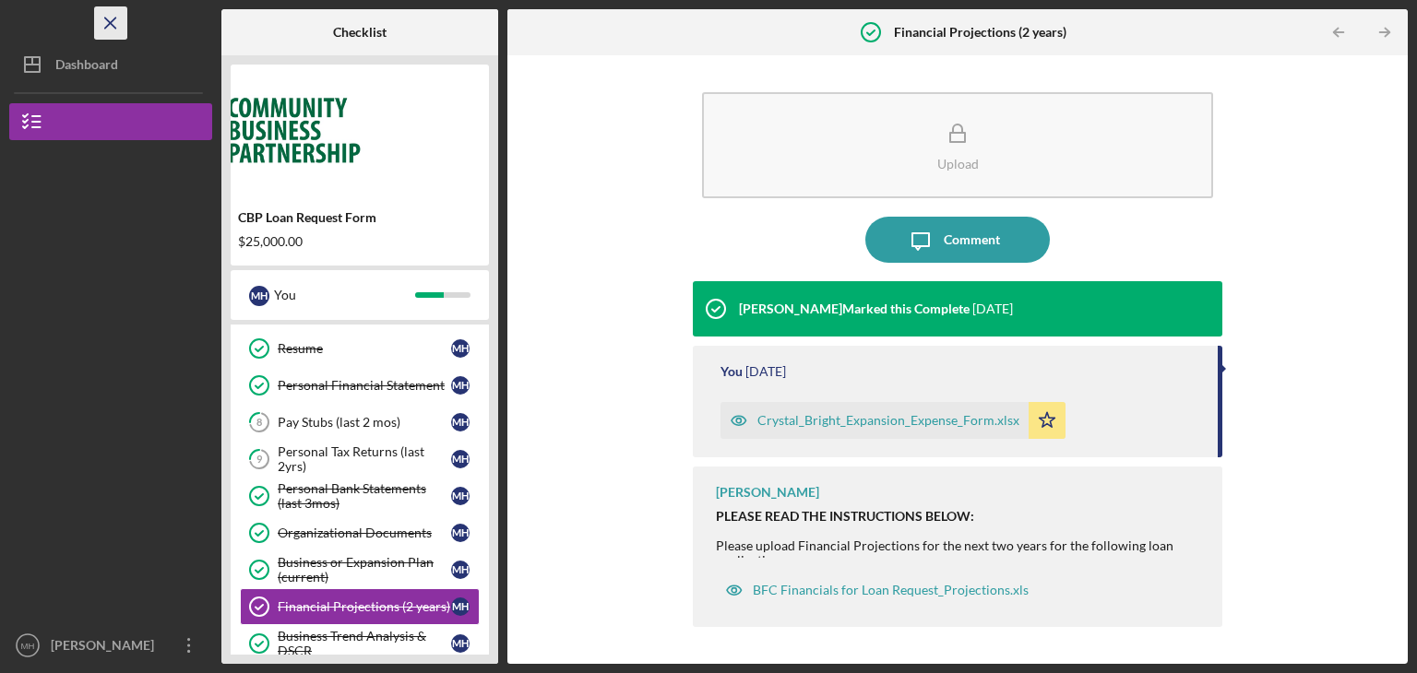
click at [111, 23] on line "button" at bounding box center [110, 23] width 10 height 10
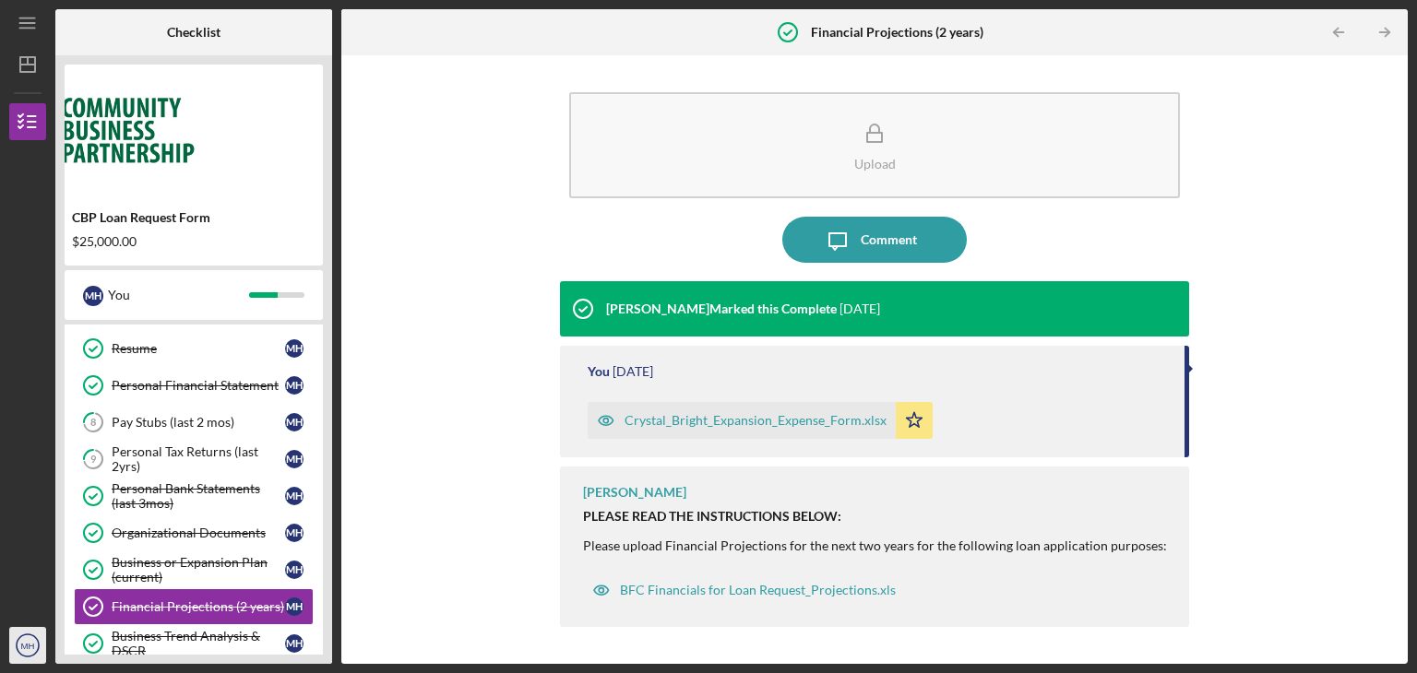
click at [33, 638] on icon "MH" at bounding box center [27, 645] width 37 height 46
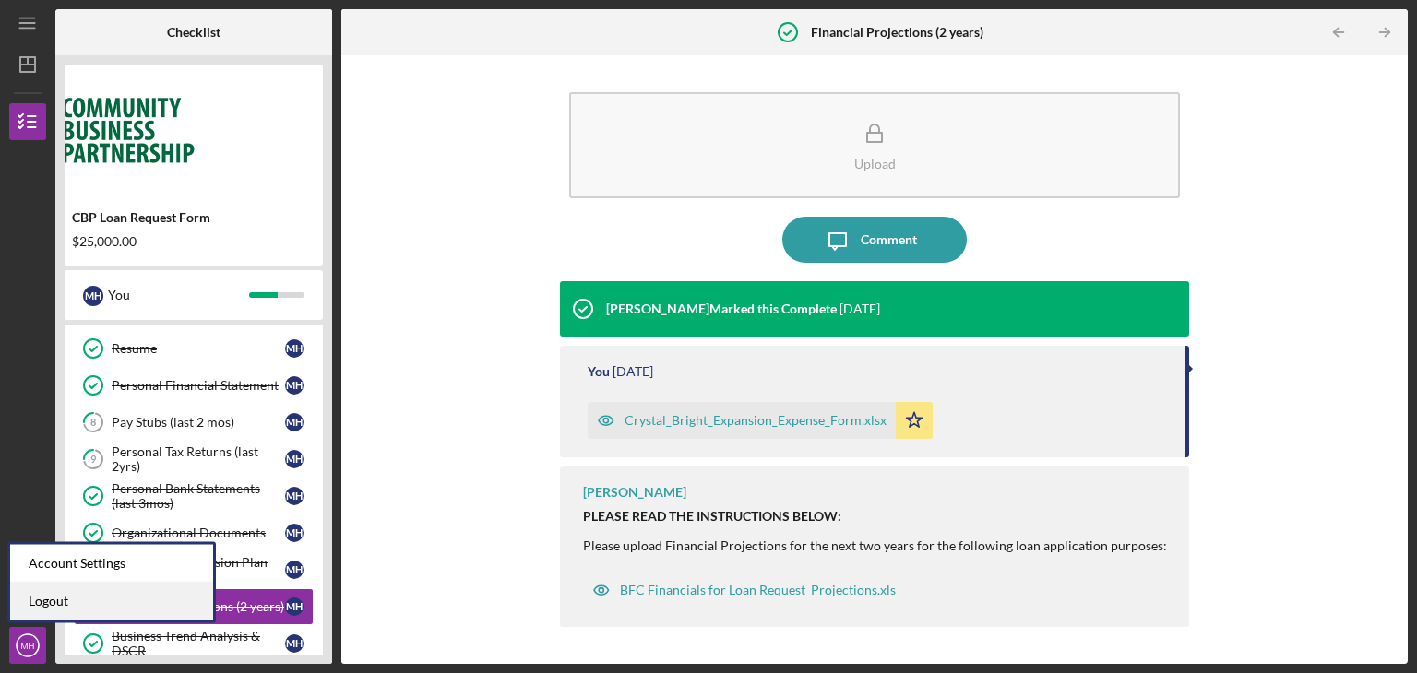
click at [39, 595] on link "Logout" at bounding box center [111, 602] width 203 height 38
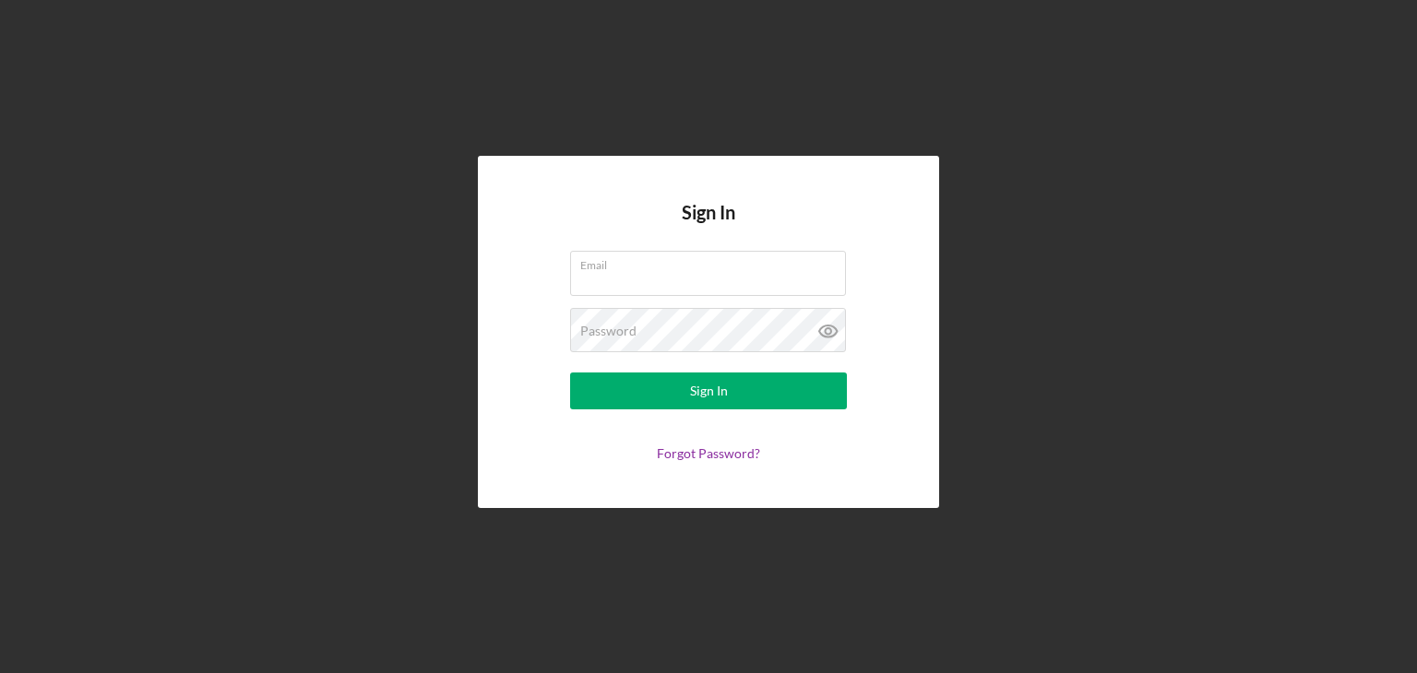
type input "[EMAIL_ADDRESS][DOMAIN_NAME]"
